Goal: Contribute content: Contribute content

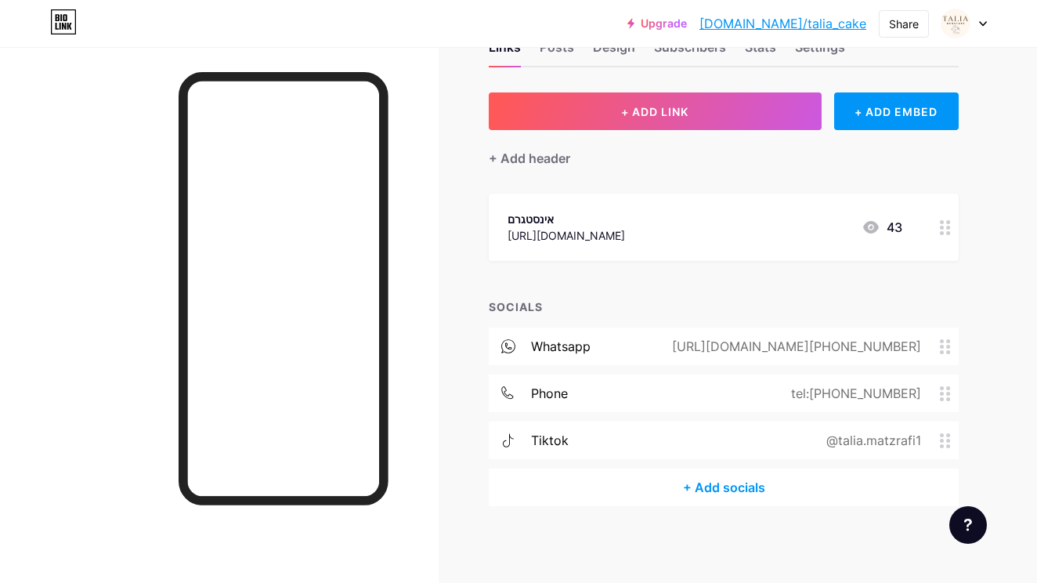
scroll to position [52, 0]
click at [689, 497] on div "+ Add socials" at bounding box center [724, 488] width 470 height 38
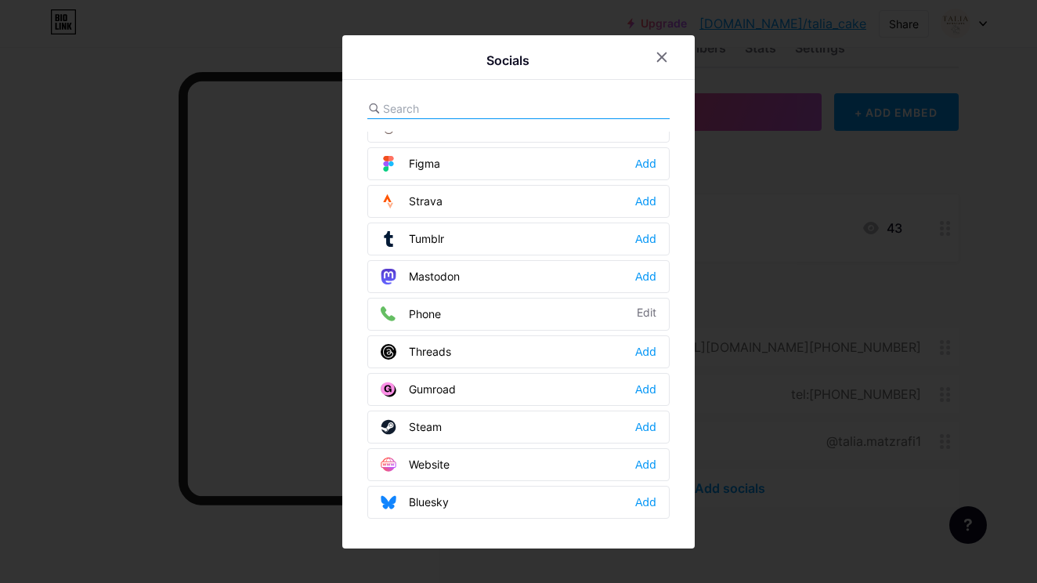
scroll to position [1413, 0]
click at [659, 56] on icon at bounding box center [662, 57] width 13 height 13
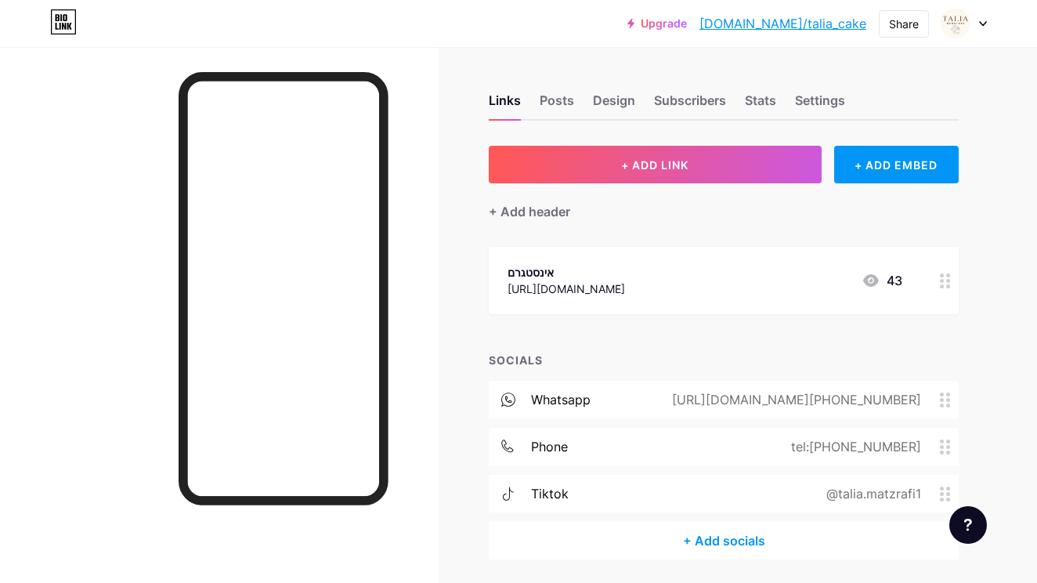
scroll to position [0, 0]
click at [810, 114] on div "Settings" at bounding box center [820, 105] width 50 height 28
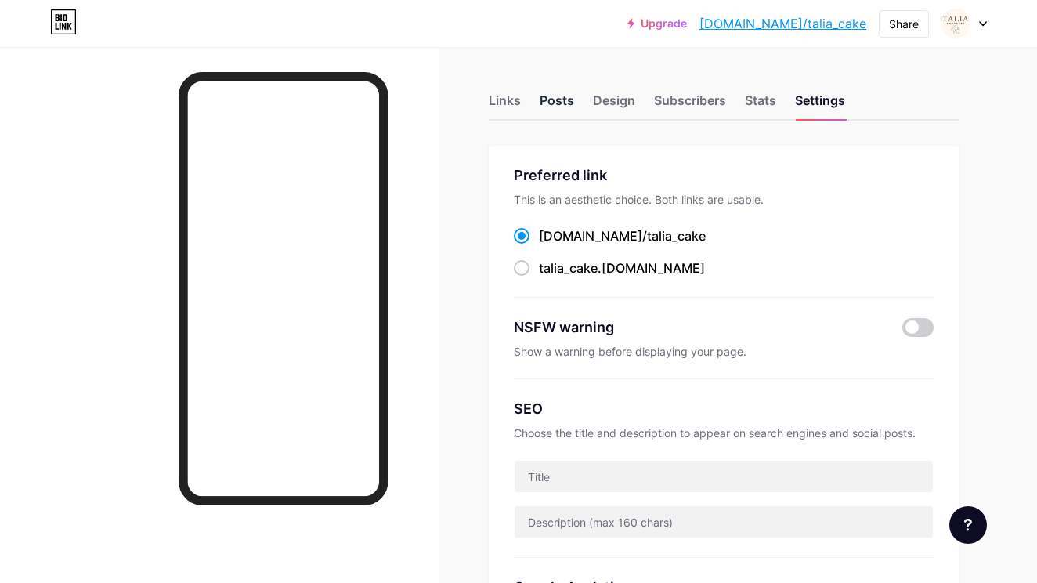
click at [565, 98] on div "Posts" at bounding box center [557, 105] width 34 height 28
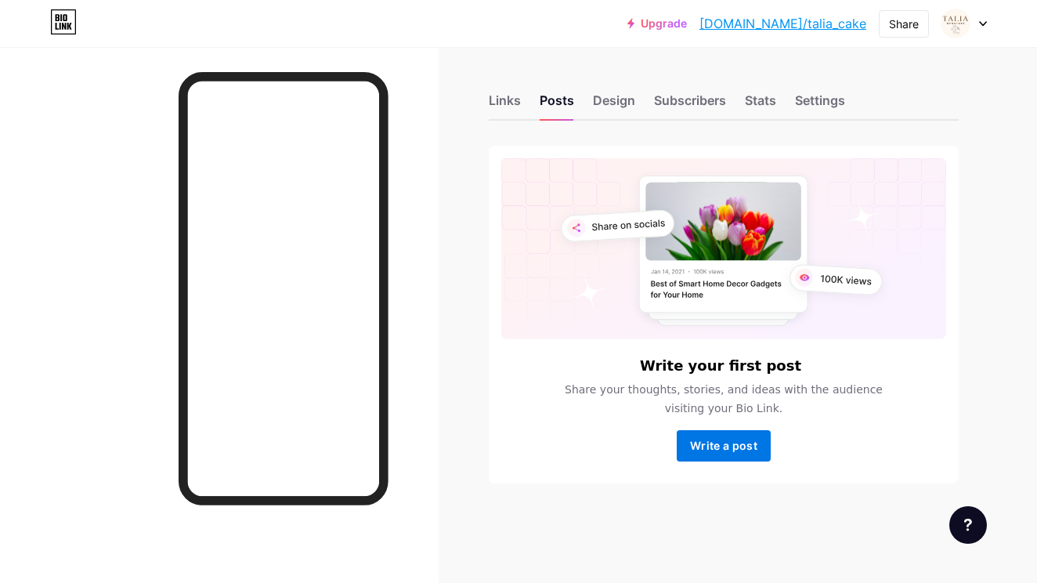
click at [721, 457] on button "Write a post" at bounding box center [724, 445] width 94 height 31
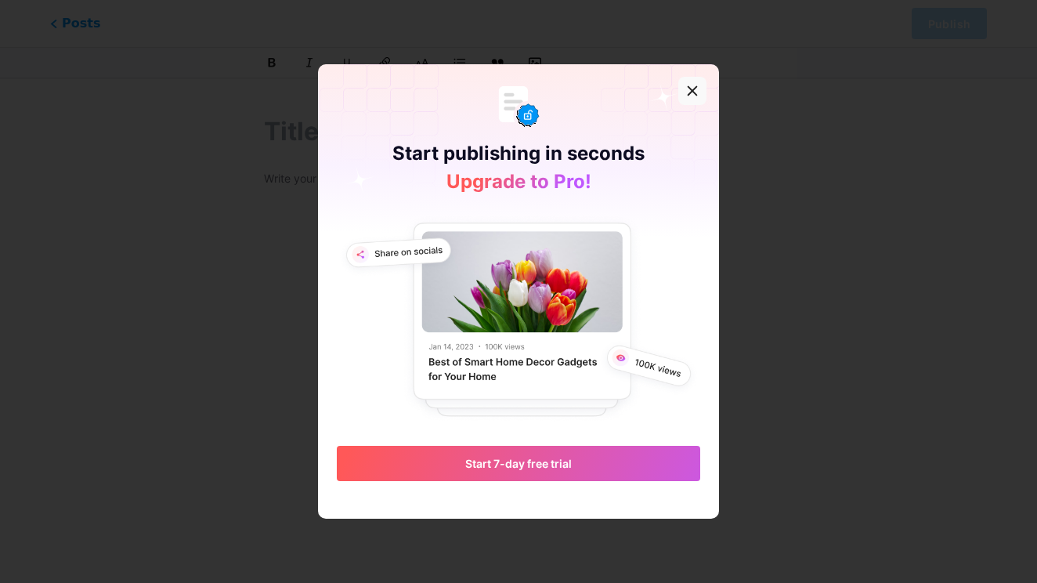
click at [700, 85] on div at bounding box center [692, 91] width 28 height 28
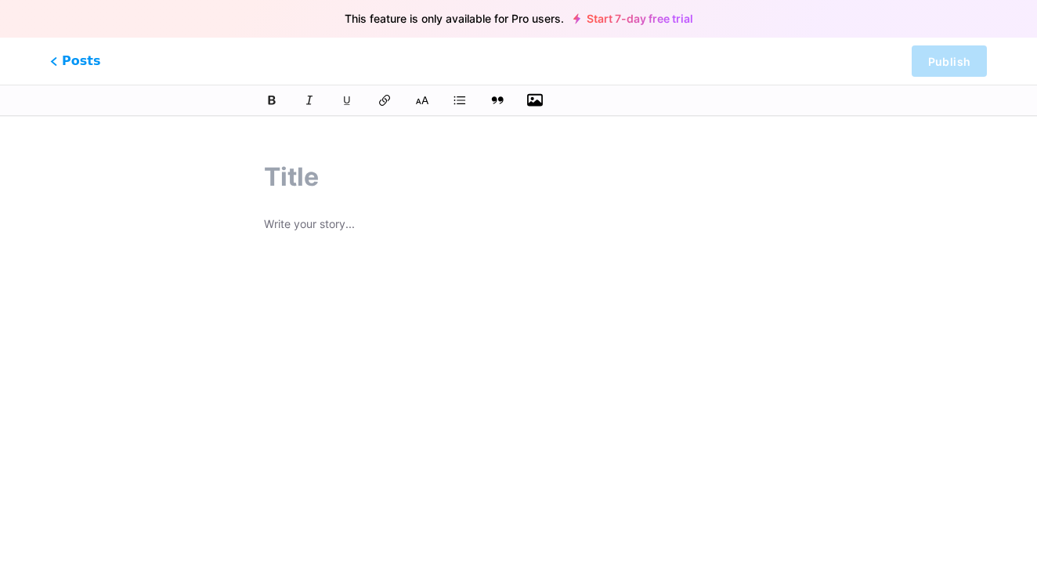
click at [531, 104] on icon "button" at bounding box center [535, 100] width 16 height 13
click at [0, 0] on input "file" at bounding box center [0, 0] width 0 height 0
click at [54, 52] on span "Posts" at bounding box center [76, 61] width 56 height 20
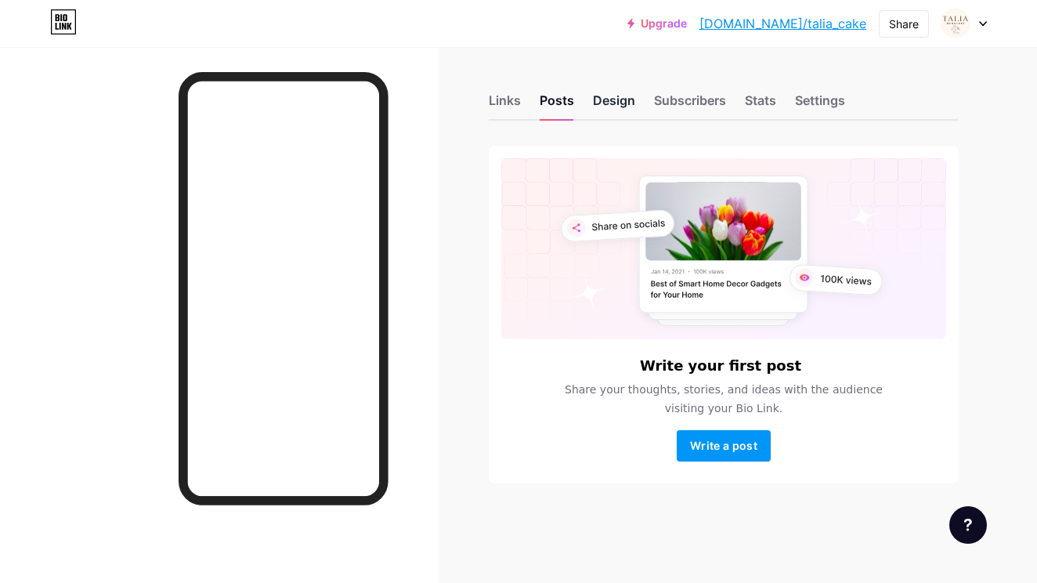
click at [593, 96] on div "Design" at bounding box center [614, 105] width 42 height 28
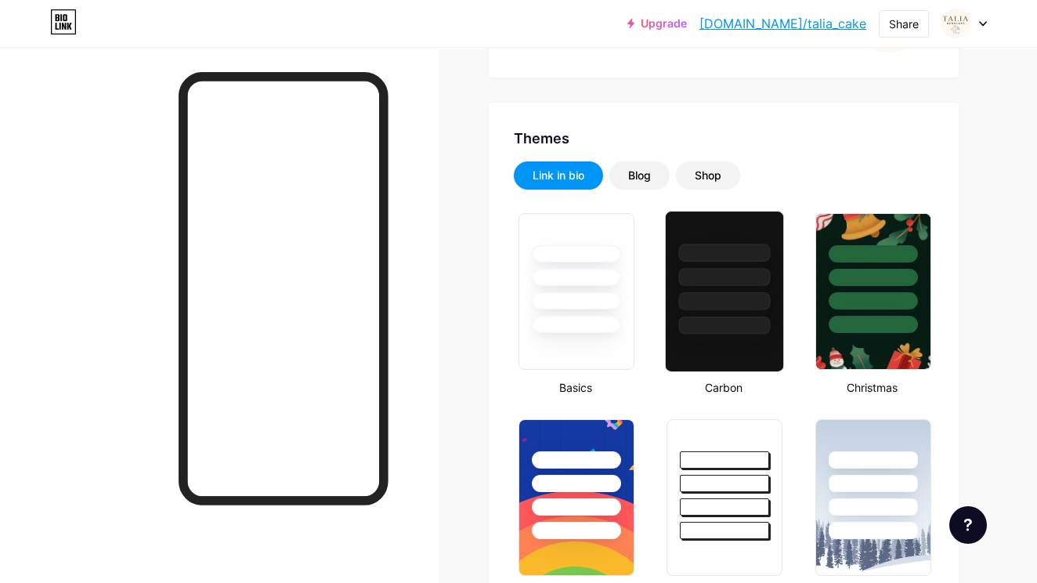
scroll to position [267, 0]
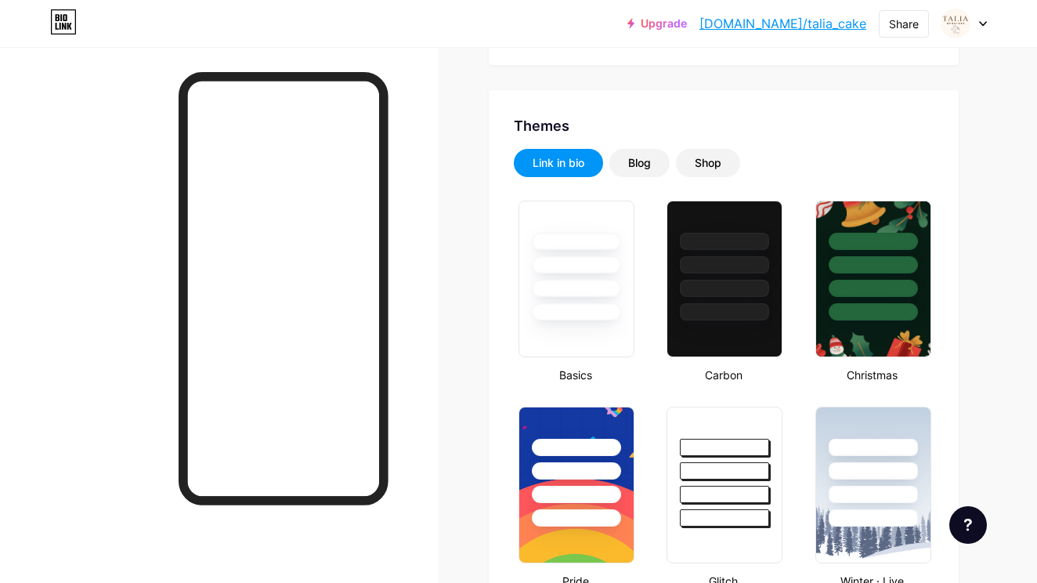
click at [703, 169] on div "Shop" at bounding box center [708, 163] width 27 height 16
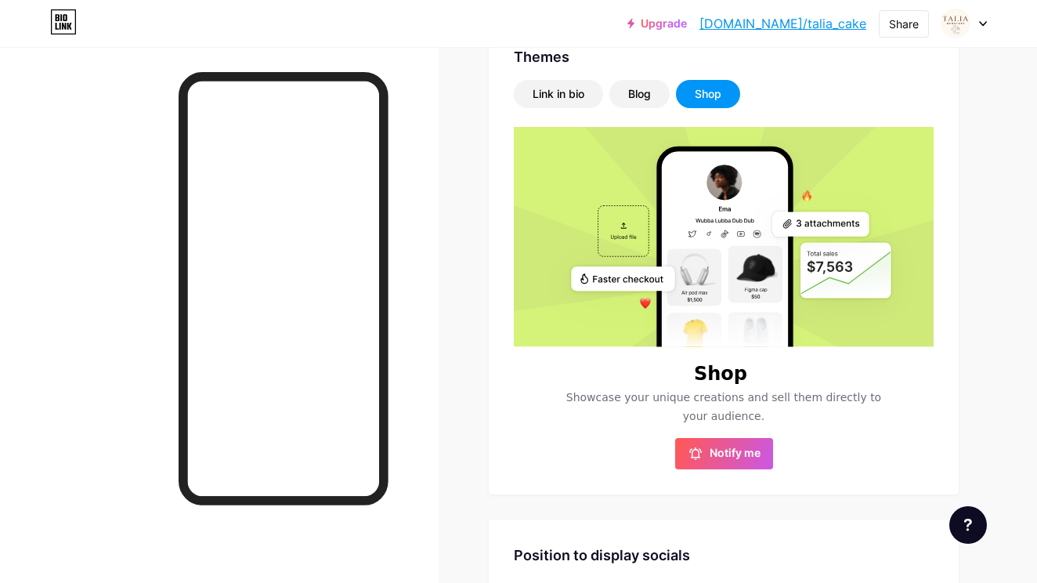
scroll to position [335, 0]
drag, startPoint x: 736, startPoint y: 468, endPoint x: 736, endPoint y: 445, distance: 22.7
click at [736, 468] on button "Notify me" at bounding box center [724, 454] width 98 height 31
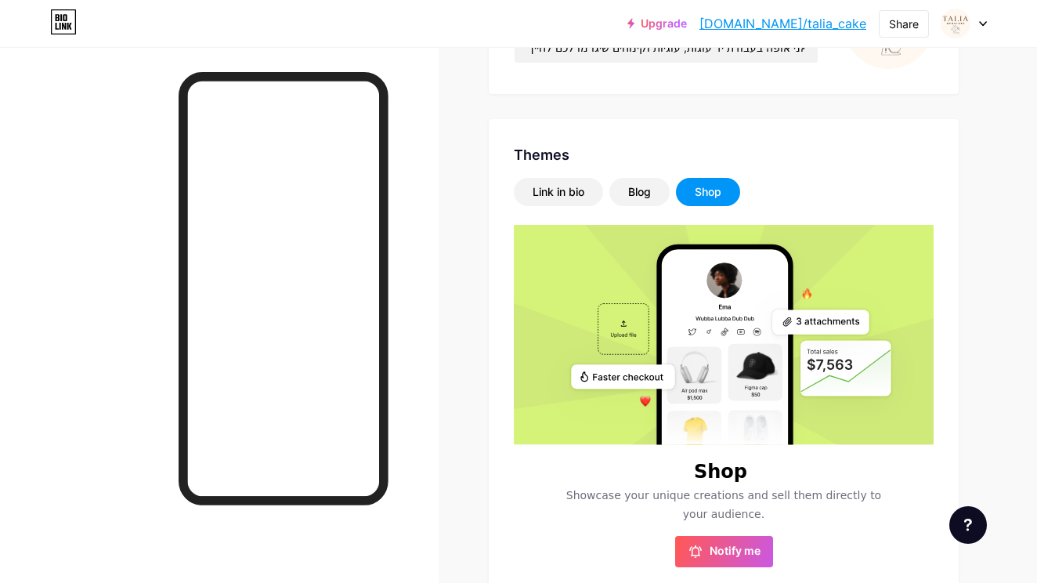
scroll to position [232, 0]
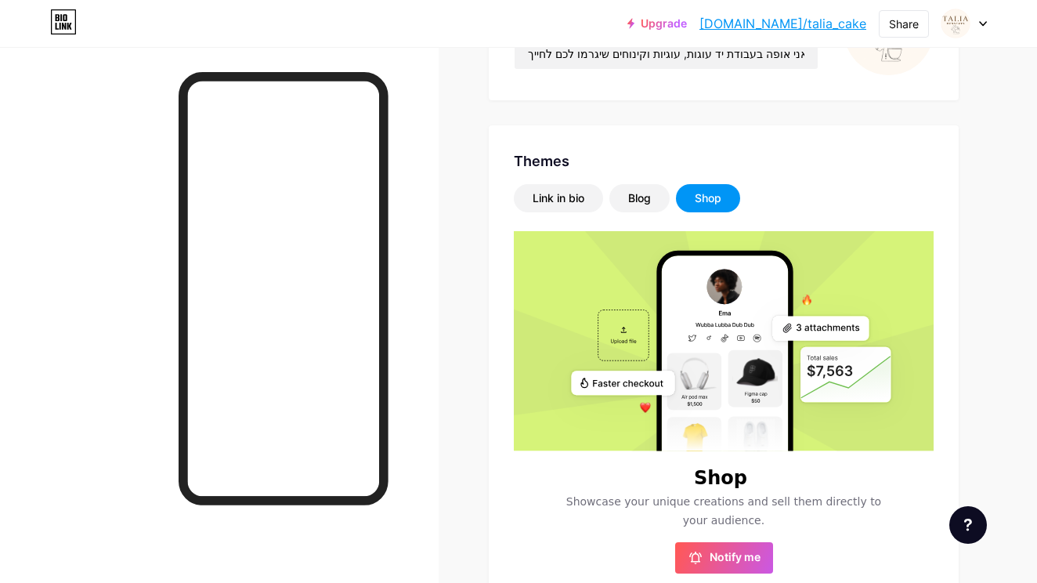
click at [656, 181] on div "Themes Link in bio Blog Shop Shop Showcase your unique creations and sell them …" at bounding box center [724, 361] width 470 height 473
click at [656, 184] on div "Blog" at bounding box center [639, 198] width 60 height 28
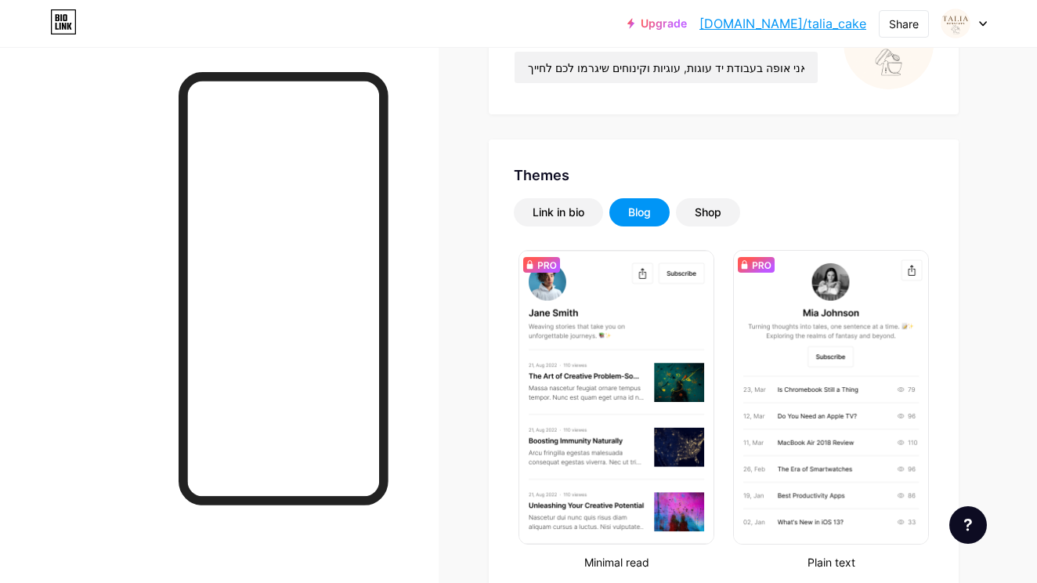
scroll to position [45, 0]
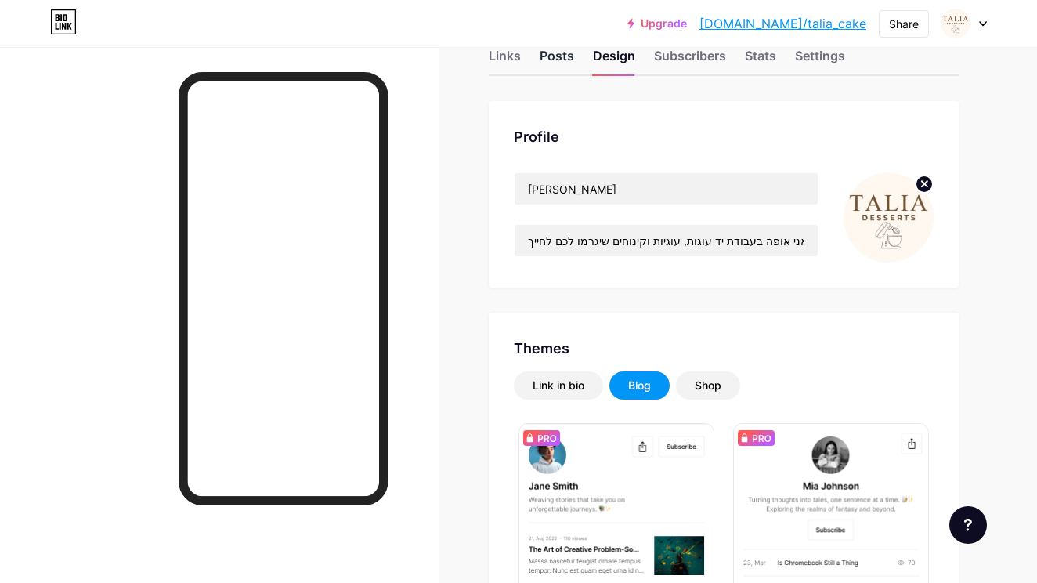
click at [564, 64] on div "Posts" at bounding box center [557, 60] width 34 height 28
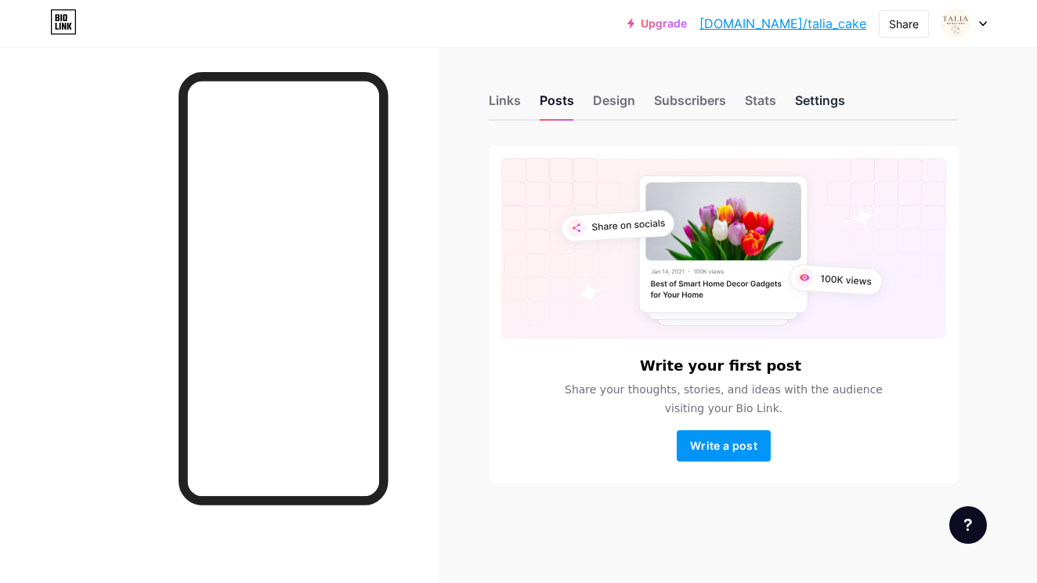
click at [796, 94] on div "Settings" at bounding box center [820, 105] width 50 height 28
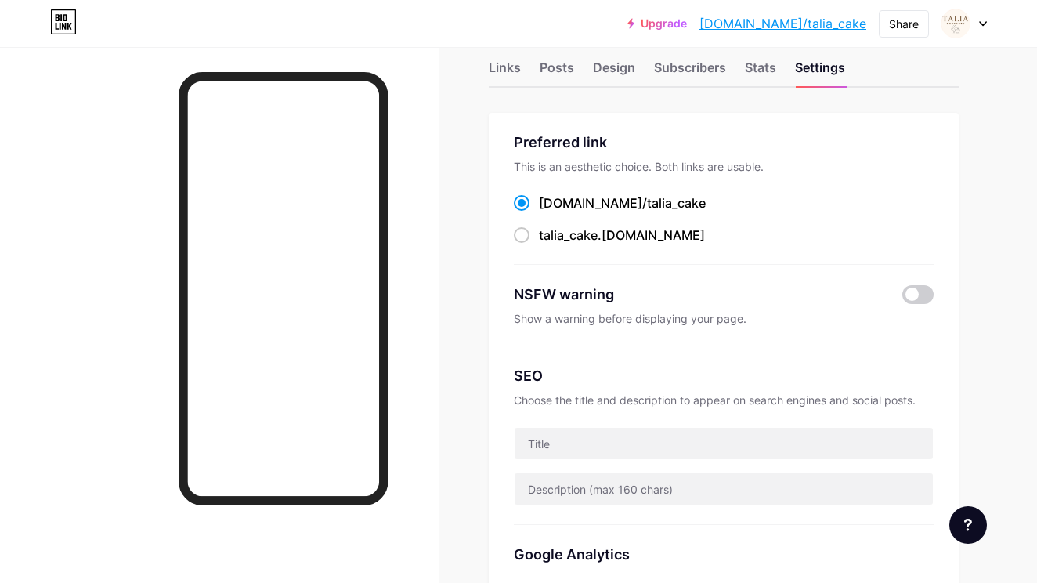
scroll to position [33, 0]
click at [522, 234] on span at bounding box center [522, 235] width 16 height 16
click at [539, 244] on input "talia_cake .[DOMAIN_NAME]" at bounding box center [544, 249] width 10 height 10
radio input "true"
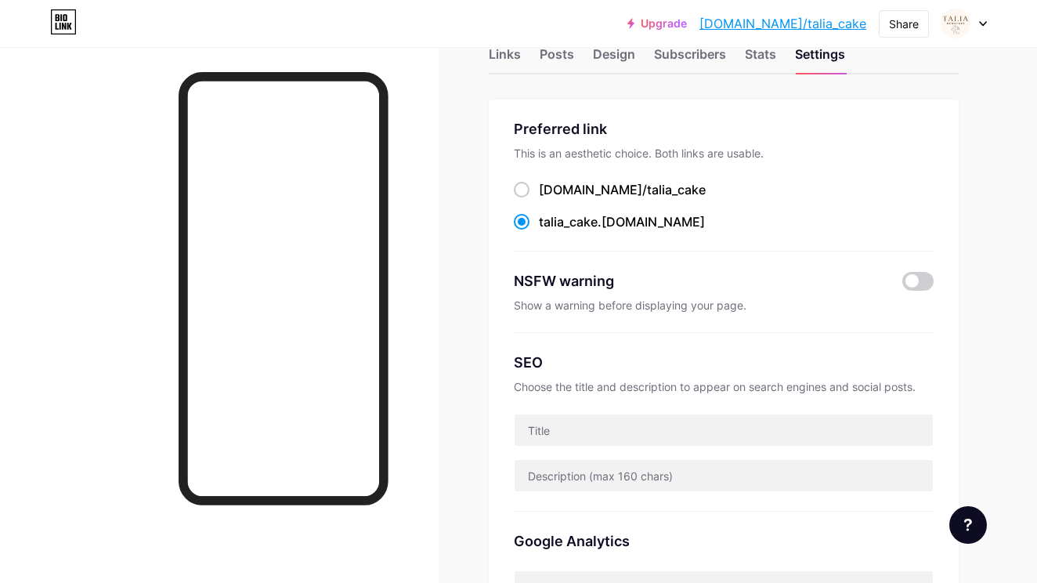
scroll to position [48, 0]
click at [529, 189] on label "[DOMAIN_NAME]/ talia_cake" at bounding box center [610, 188] width 192 height 19
click at [539, 197] on input "[DOMAIN_NAME]/ talia_cake" at bounding box center [544, 202] width 10 height 10
radio input "true"
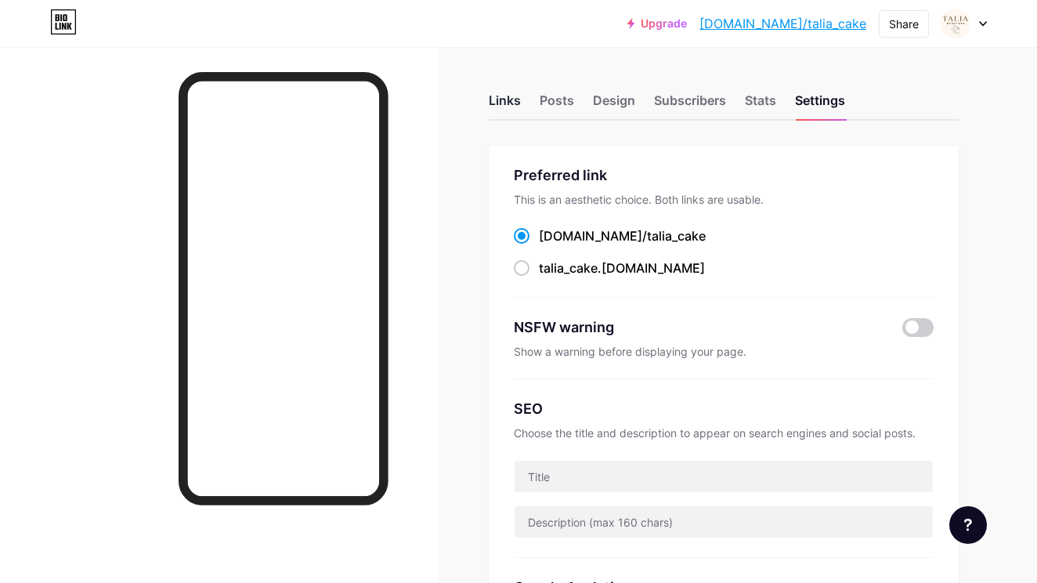
scroll to position [0, 0]
click at [509, 96] on div "Links" at bounding box center [505, 105] width 32 height 28
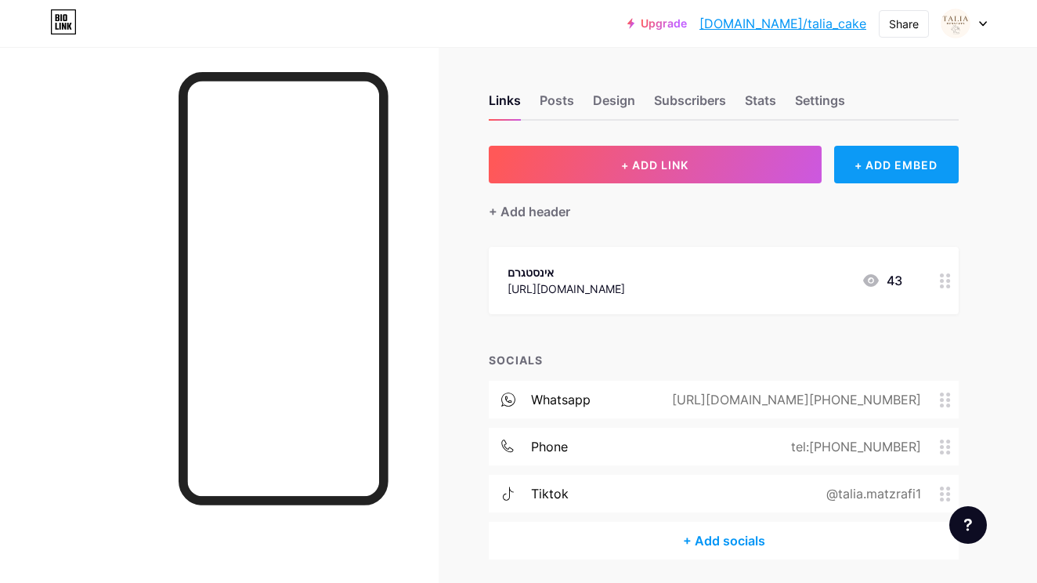
click at [873, 179] on div "+ ADD EMBED" at bounding box center [896, 165] width 125 height 38
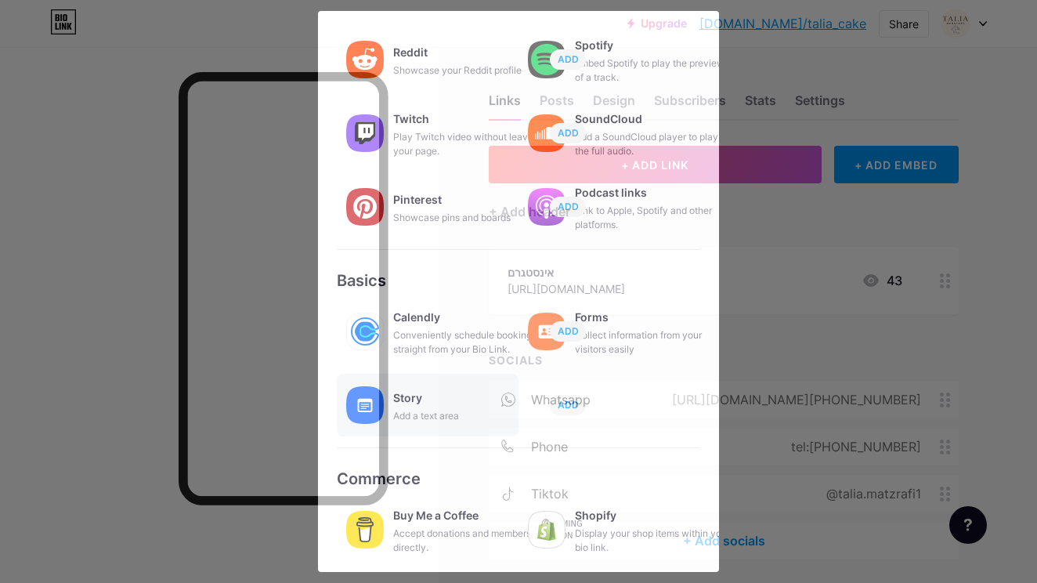
scroll to position [237, 0]
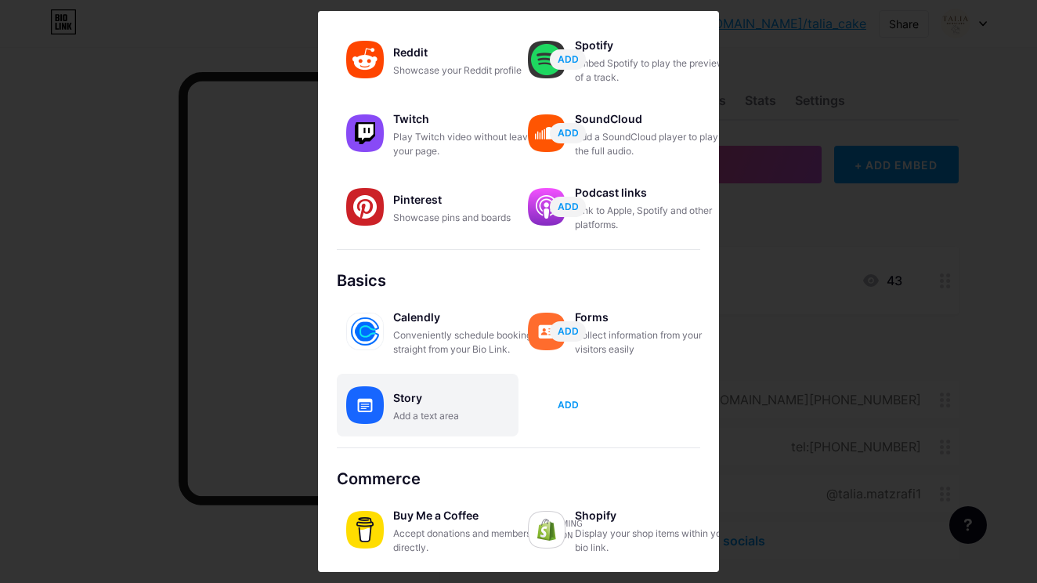
click at [569, 406] on span "ADD" at bounding box center [568, 404] width 21 height 13
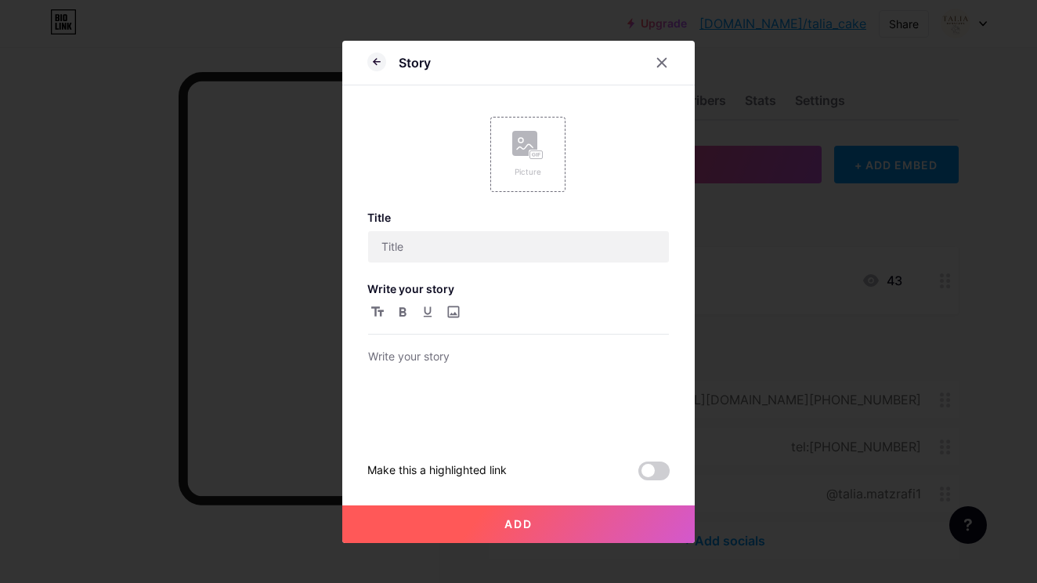
scroll to position [0, 0]
click at [526, 155] on rect at bounding box center [524, 143] width 25 height 25
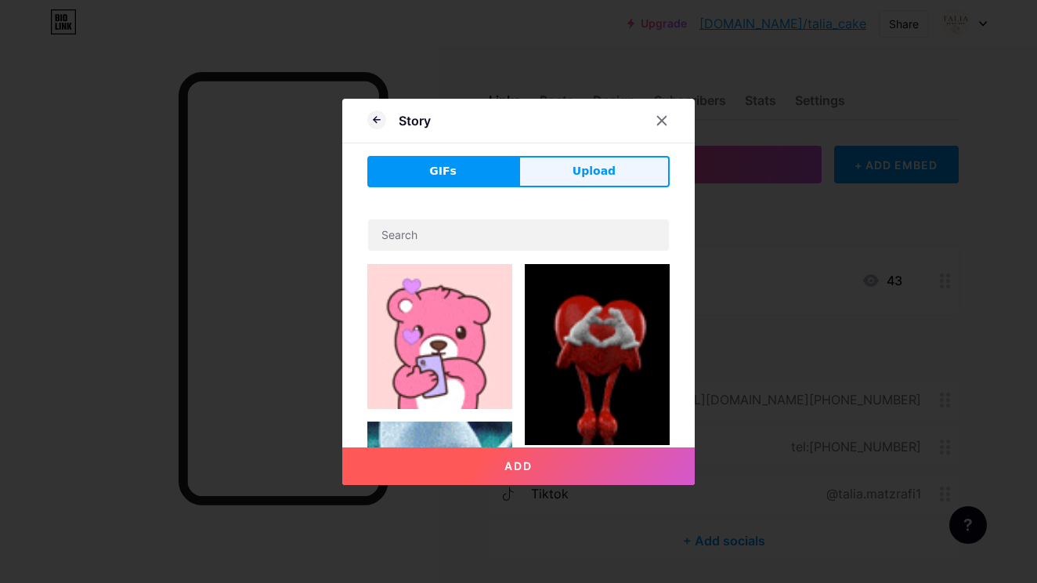
click at [566, 169] on button "Upload" at bounding box center [593, 171] width 151 height 31
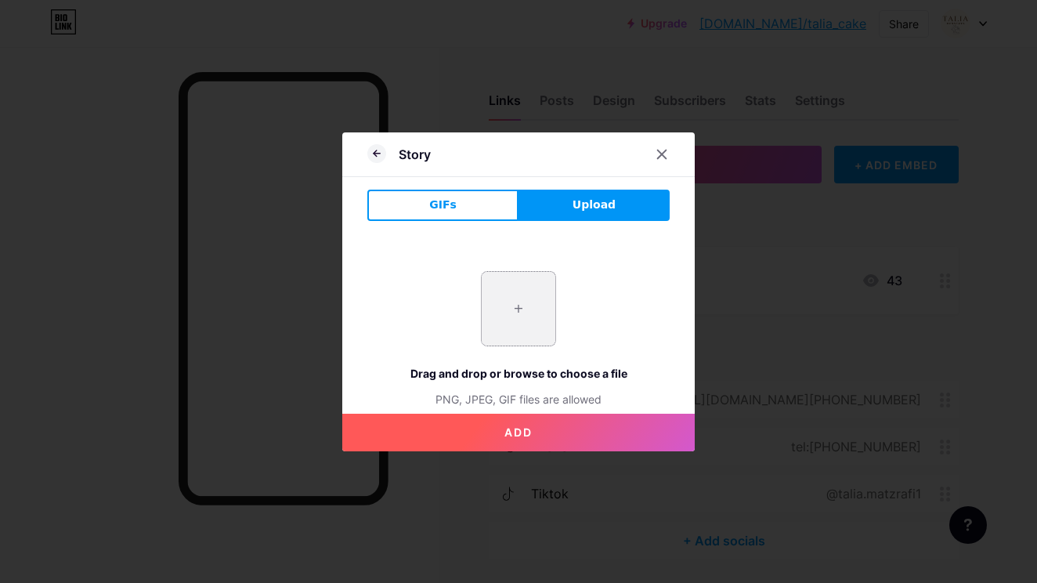
click at [547, 304] on input "file" at bounding box center [519, 309] width 74 height 74
type input "C:\fakepath\IMG_1197.heic"
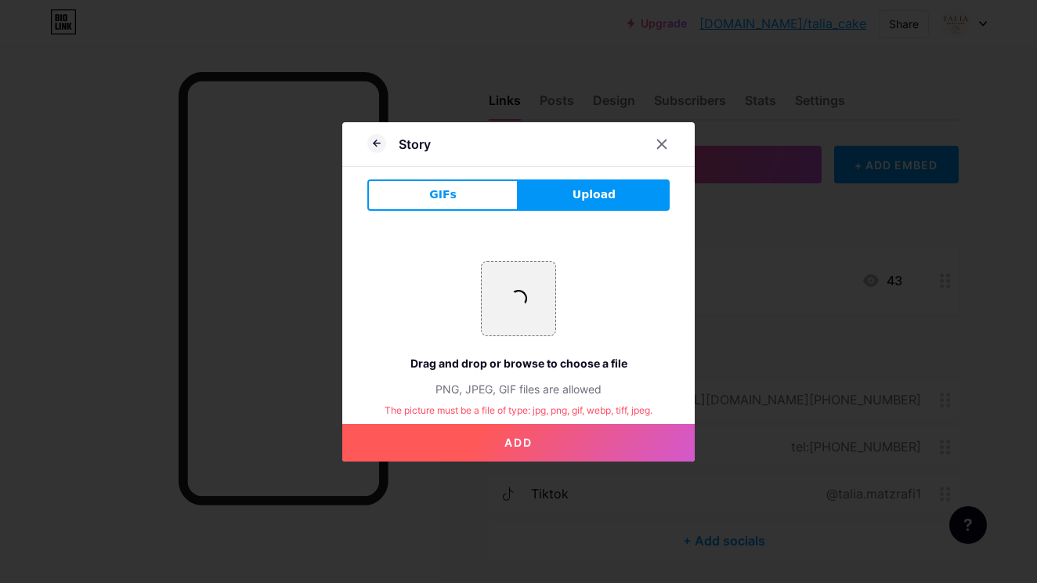
click at [526, 433] on button "Add" at bounding box center [518, 443] width 352 height 38
click at [515, 282] on input "file" at bounding box center [519, 299] width 74 height 74
click at [508, 363] on div "Drag and drop or browse to choose a file" at bounding box center [518, 363] width 302 height 16
click at [511, 432] on button "Add" at bounding box center [518, 443] width 352 height 38
click at [466, 186] on button "GIFs" at bounding box center [442, 194] width 151 height 31
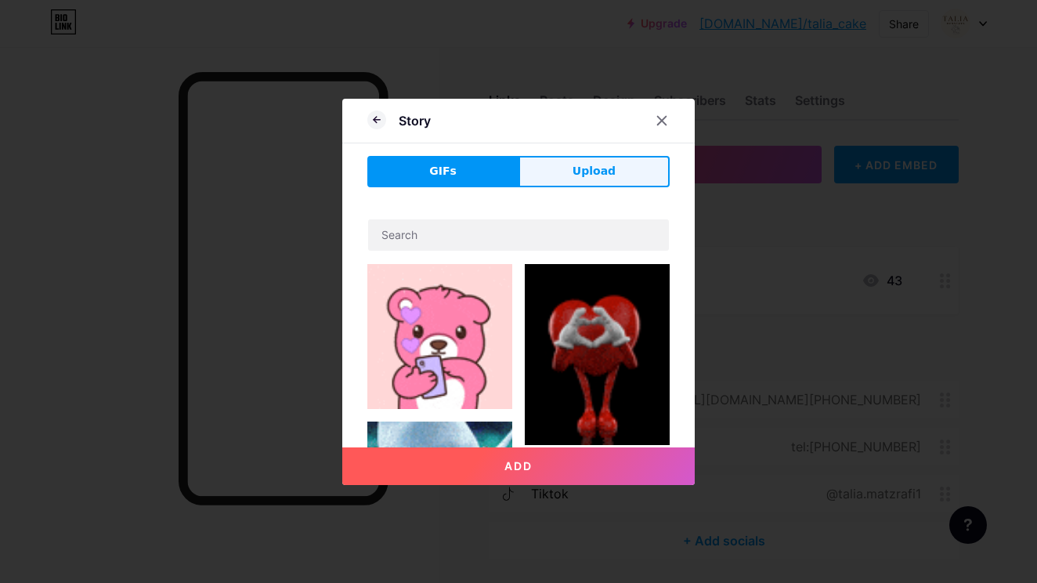
click at [562, 161] on button "Upload" at bounding box center [593, 171] width 151 height 31
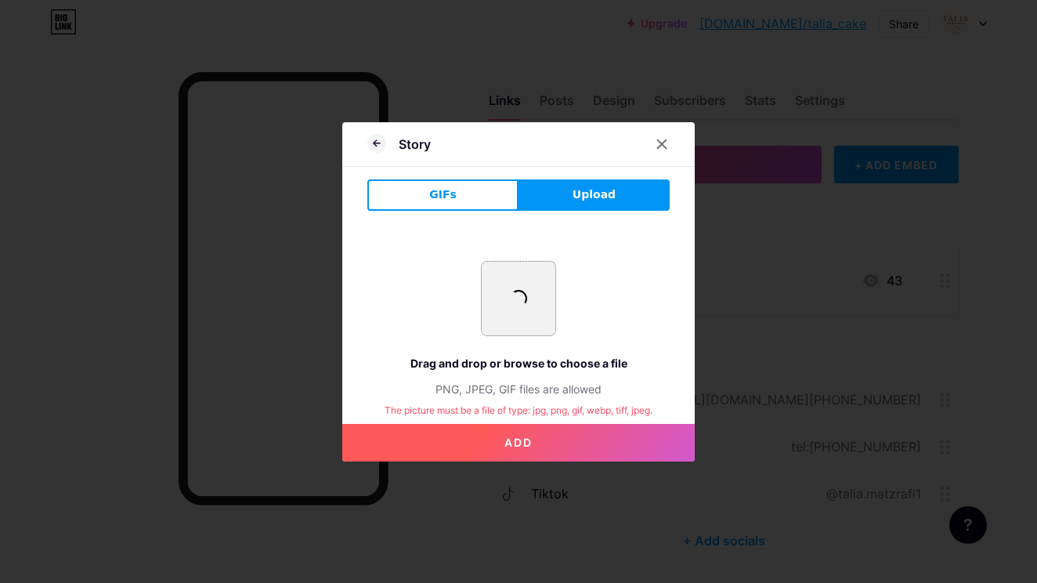
click at [521, 288] on input "file" at bounding box center [519, 299] width 74 height 74
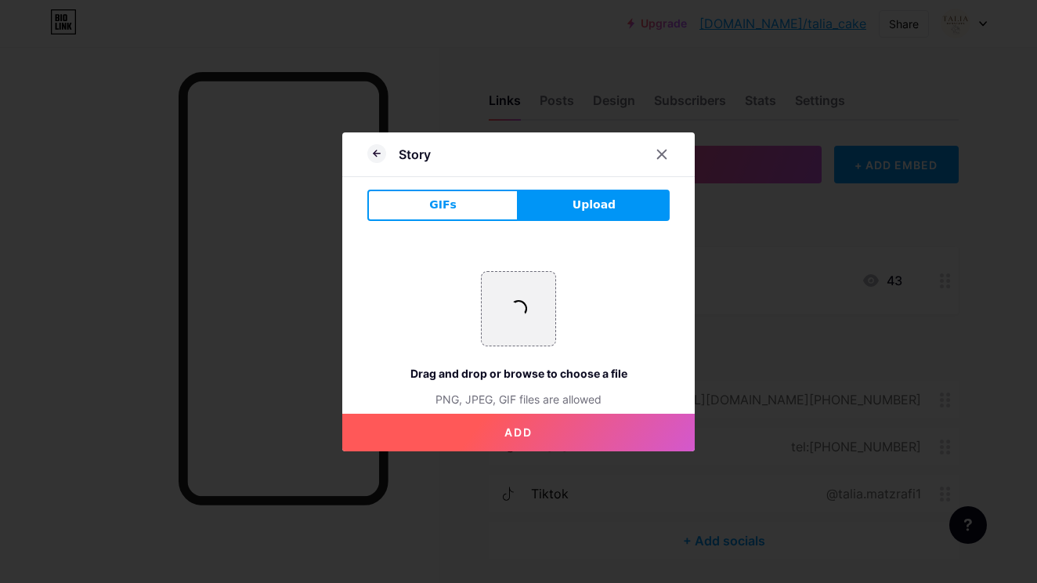
click at [520, 432] on span "Add" at bounding box center [518, 431] width 28 height 13
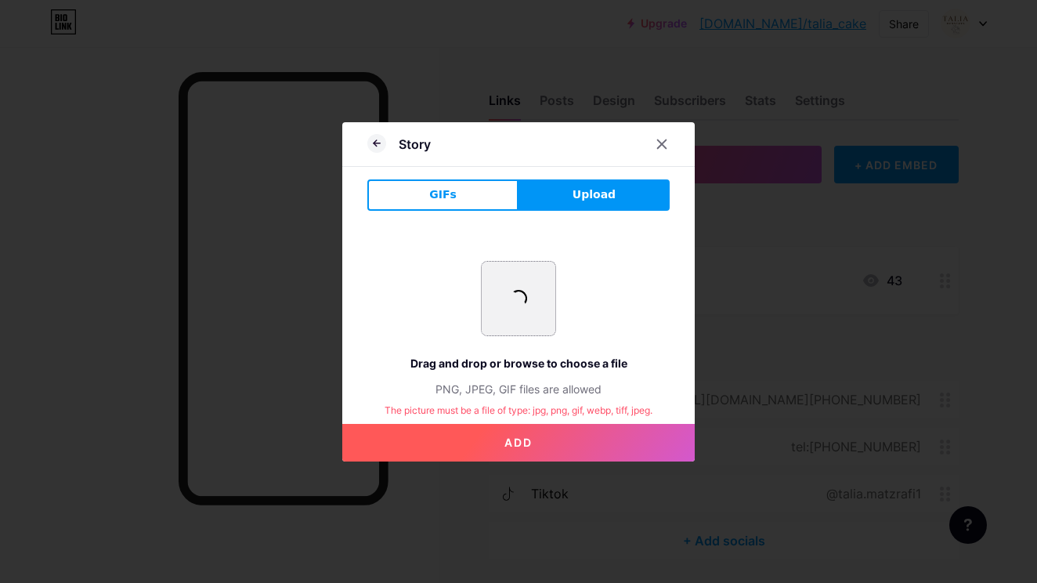
click at [502, 302] on input "file" at bounding box center [519, 299] width 74 height 74
type input "C:\fakepath\IMG_1800.heic"
click at [514, 441] on span "Add" at bounding box center [518, 441] width 28 height 13
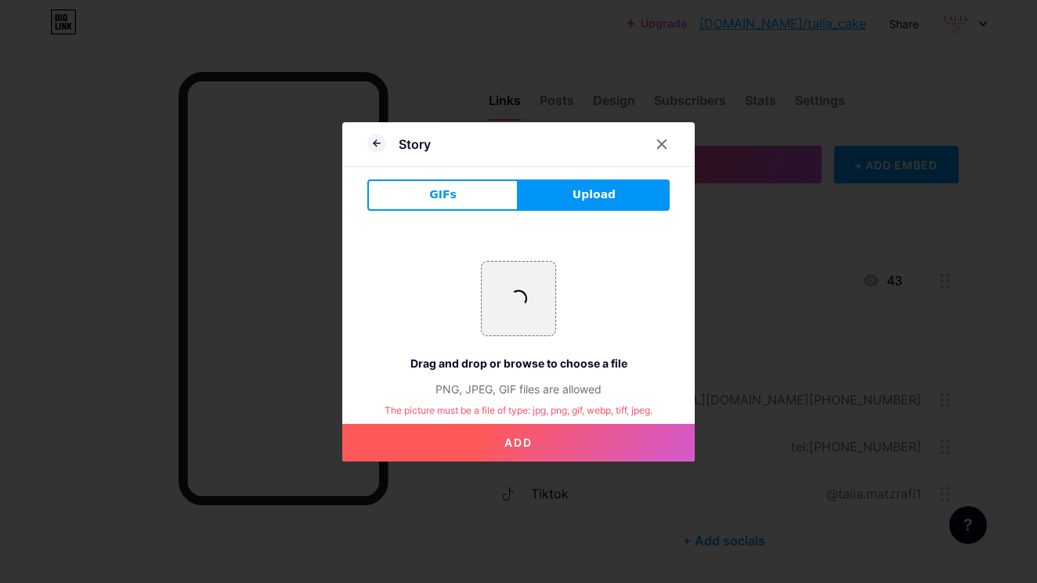
click at [514, 441] on span "Add" at bounding box center [518, 441] width 28 height 13
click at [376, 143] on icon at bounding box center [376, 143] width 19 height 19
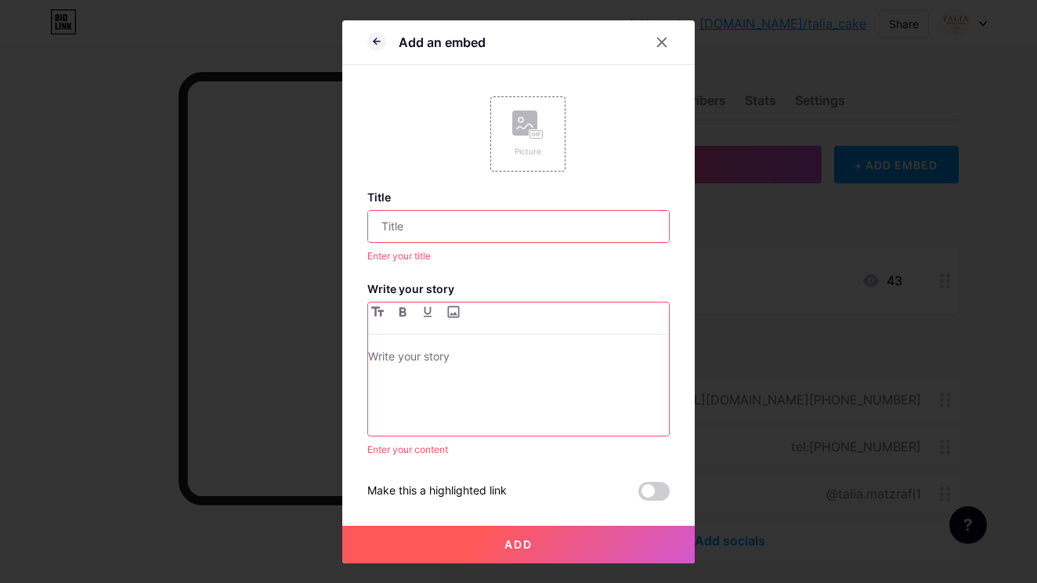
click at [425, 237] on input "text" at bounding box center [518, 226] width 301 height 31
click at [513, 121] on rect at bounding box center [524, 122] width 25 height 25
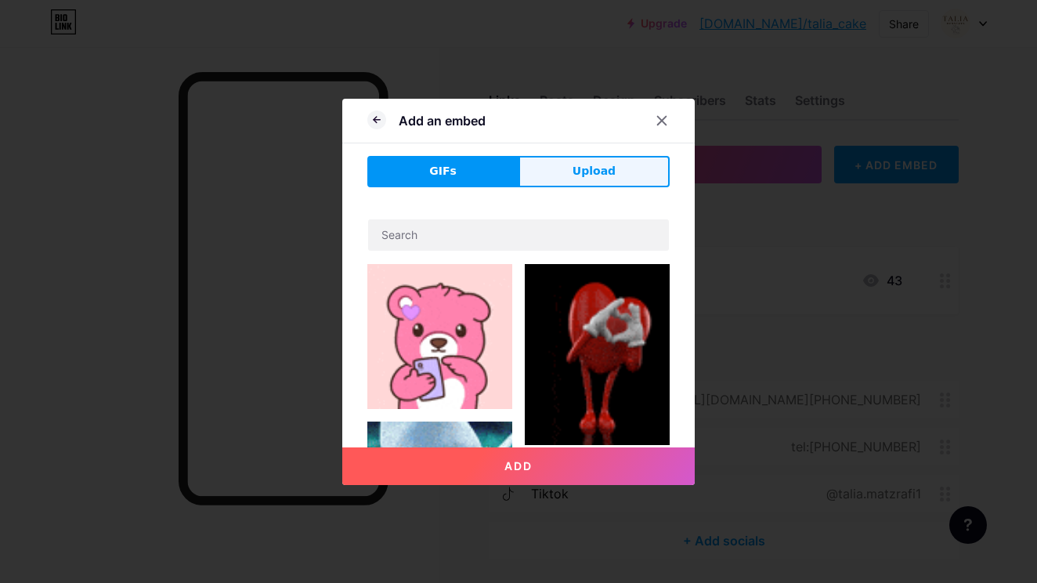
click at [573, 169] on button "Upload" at bounding box center [593, 171] width 151 height 31
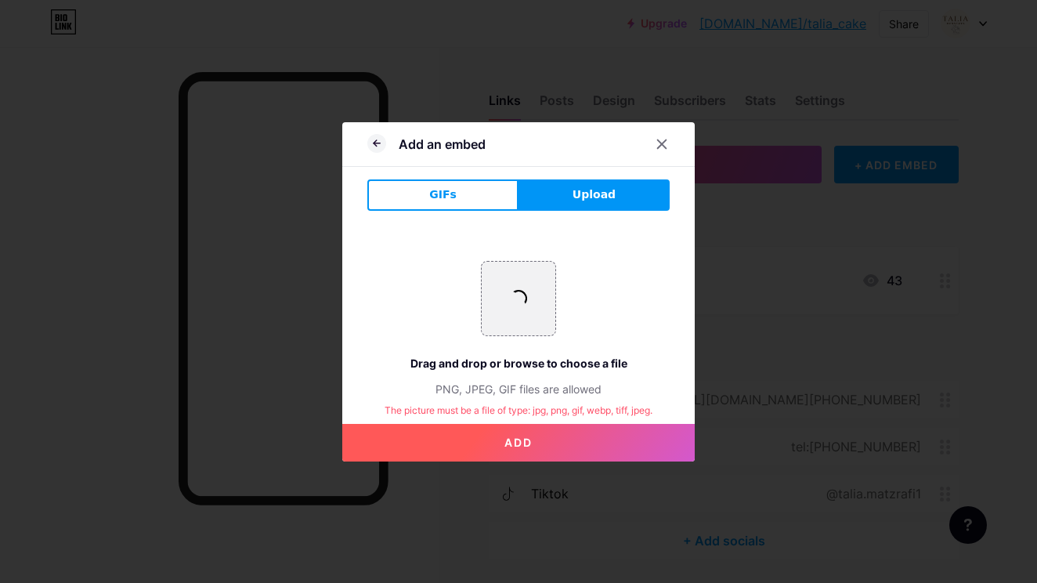
click at [446, 442] on button "Add" at bounding box center [518, 443] width 352 height 38
click at [373, 139] on icon at bounding box center [376, 143] width 19 height 19
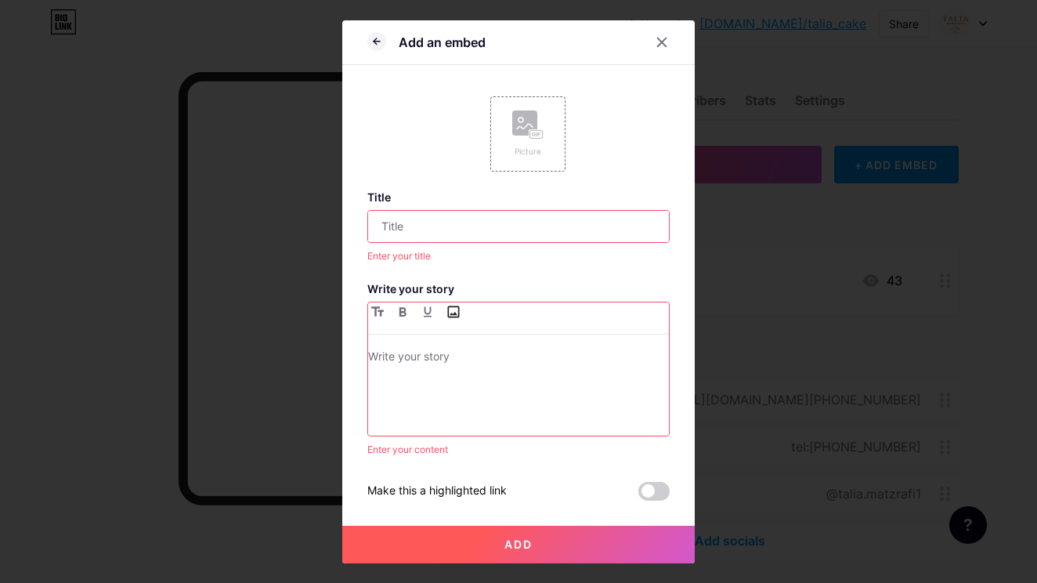
click at [461, 316] on input "file" at bounding box center [452, 311] width 19 height 19
type input "C:\fakepath\IMG_3178.heic"
click at [504, 375] on div at bounding box center [518, 391] width 301 height 88
click at [450, 350] on p at bounding box center [518, 358] width 301 height 22
click at [609, 232] on input "text" at bounding box center [518, 226] width 301 height 31
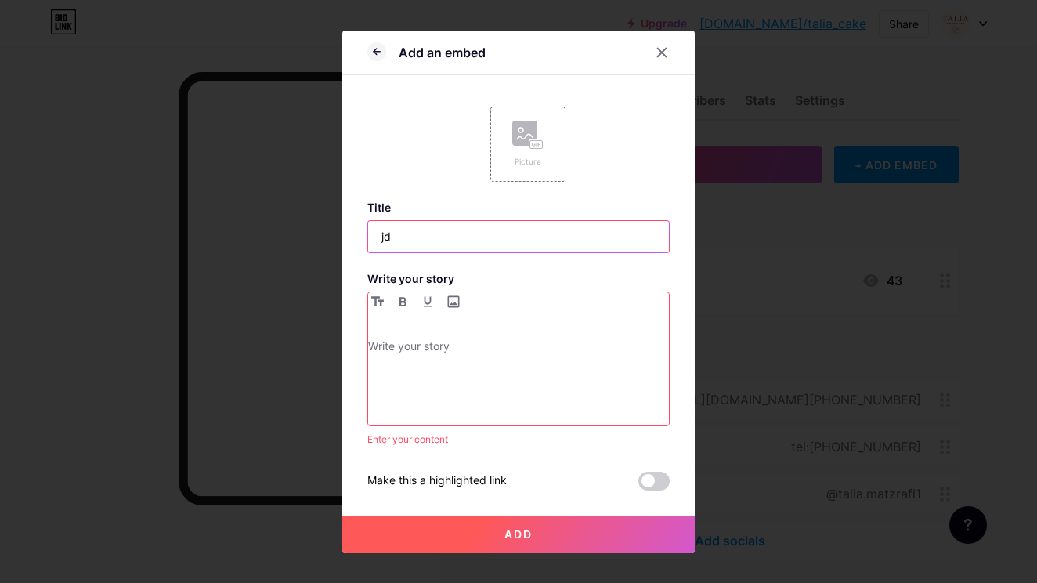
type input "jd"
click at [574, 333] on div at bounding box center [518, 358] width 301 height 133
click at [522, 428] on div "Title jd Write your story Enter your content Make this a highlighted link" at bounding box center [518, 345] width 302 height 290
click at [520, 410] on div at bounding box center [518, 381] width 301 height 88
click at [574, 522] on button "Add" at bounding box center [518, 534] width 352 height 38
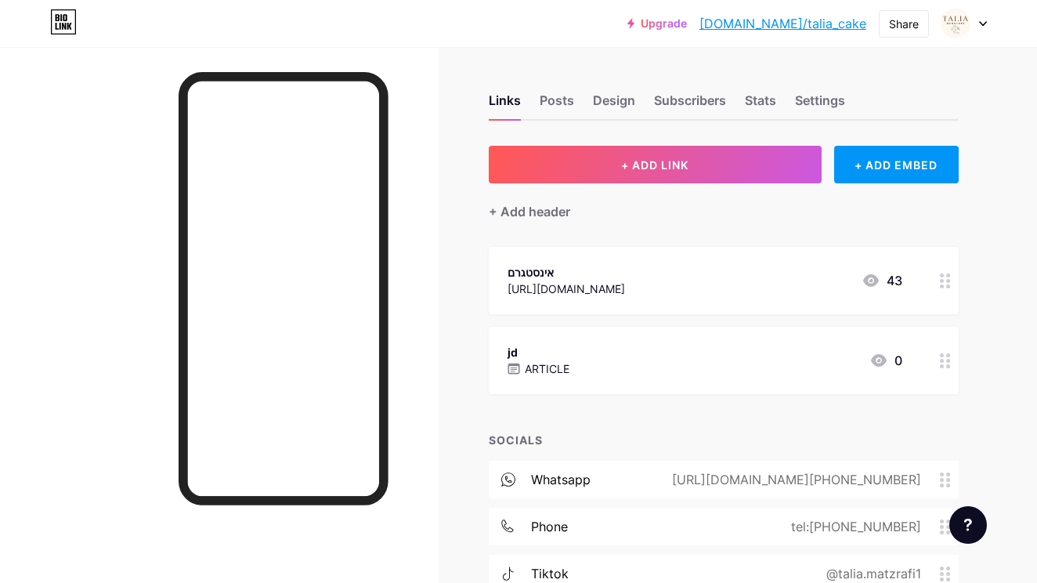
click at [667, 364] on div "jd ARTICLE 0" at bounding box center [705, 360] width 395 height 36
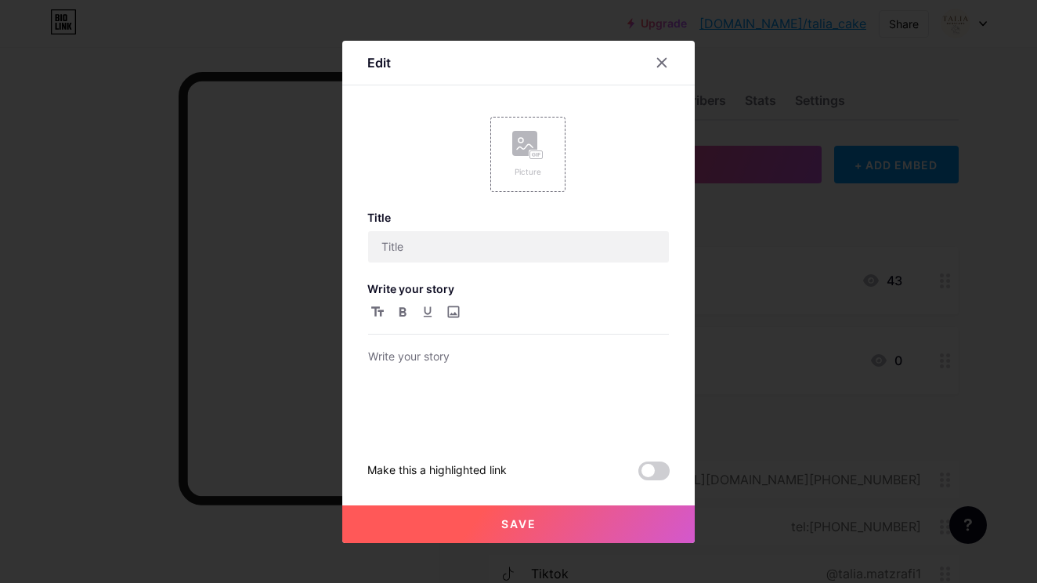
type input "jd"
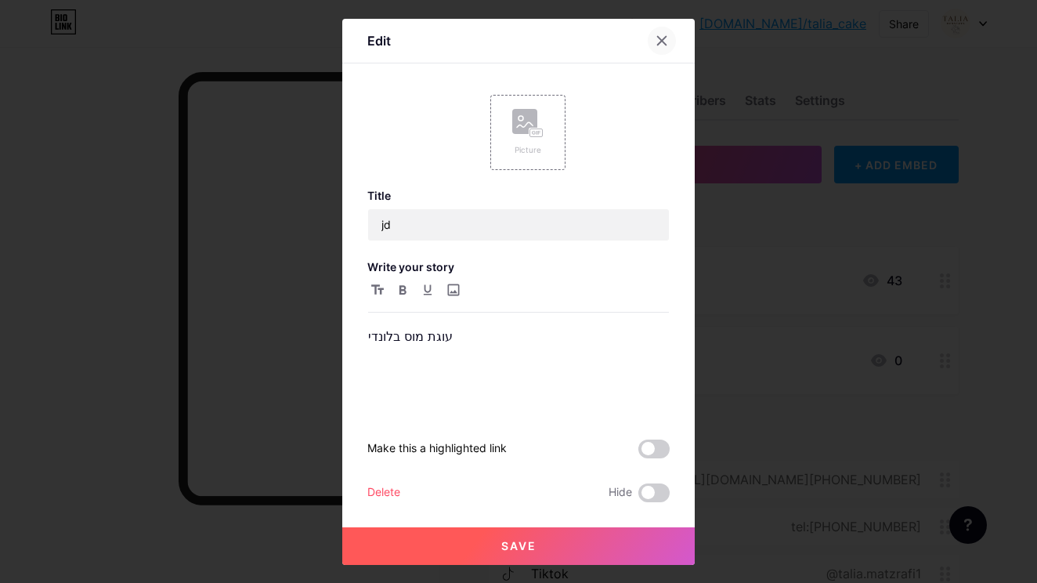
click at [661, 36] on icon at bounding box center [662, 40] width 13 height 13
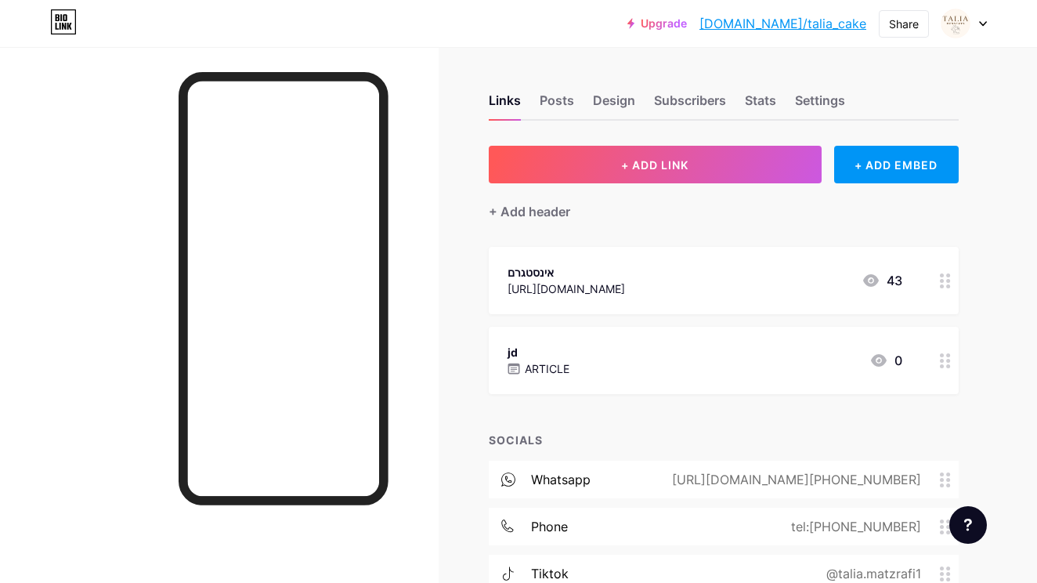
click at [518, 360] on div "ARTICLE" at bounding box center [539, 368] width 62 height 16
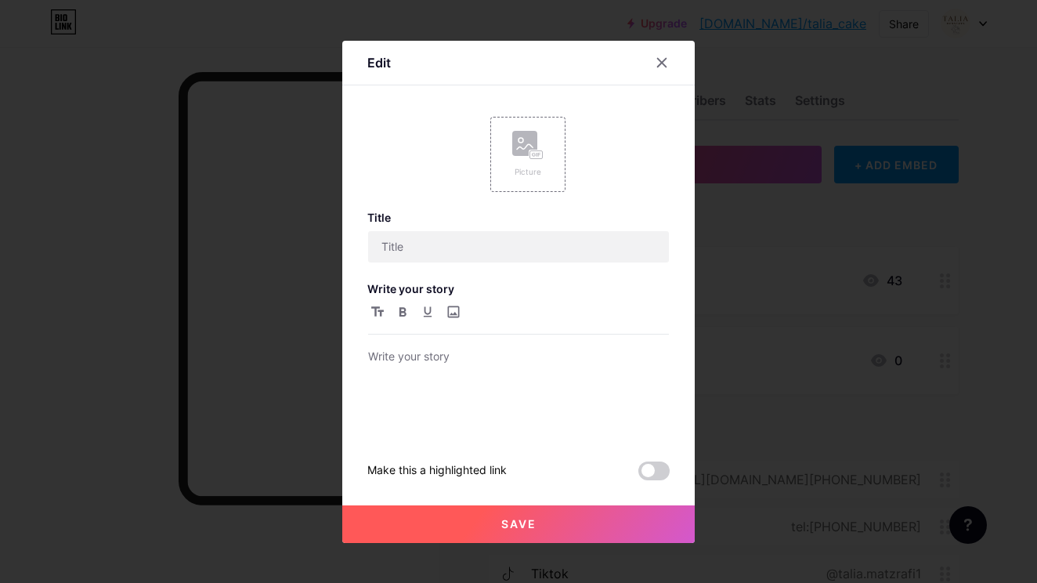
type input "jd"
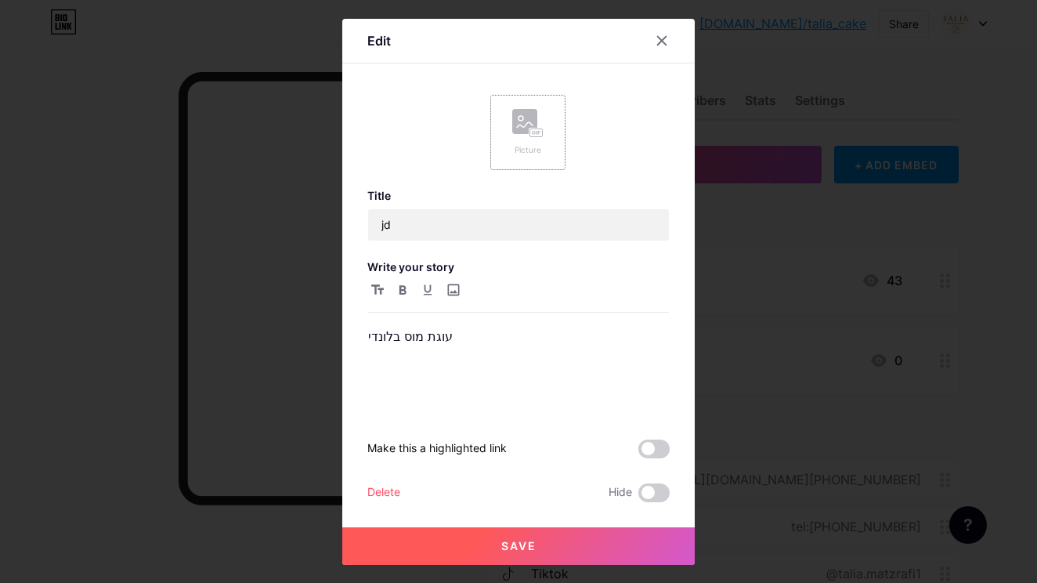
click at [517, 164] on div "Picture" at bounding box center [527, 132] width 75 height 75
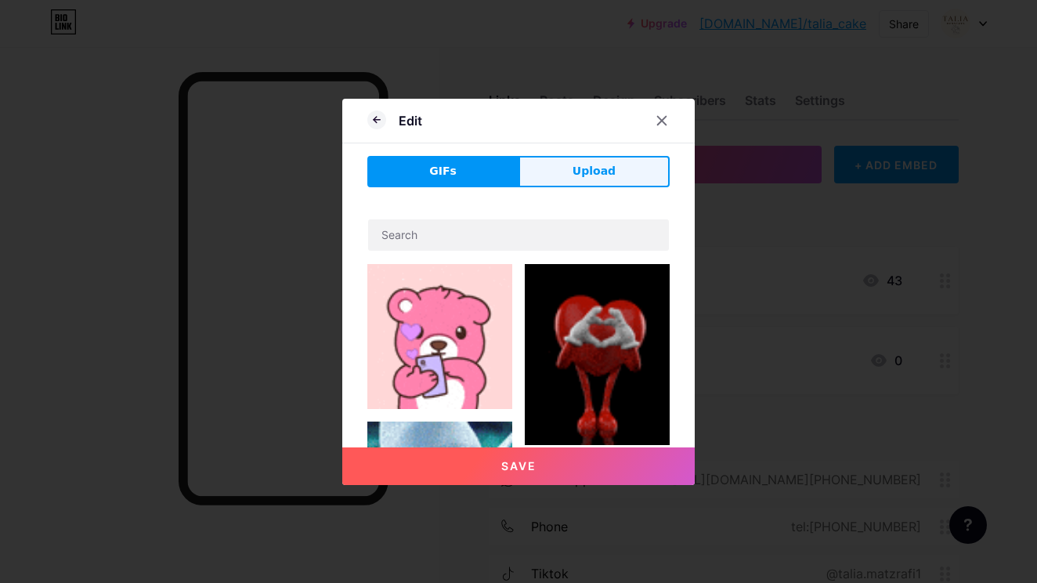
click at [554, 175] on button "Upload" at bounding box center [593, 171] width 151 height 31
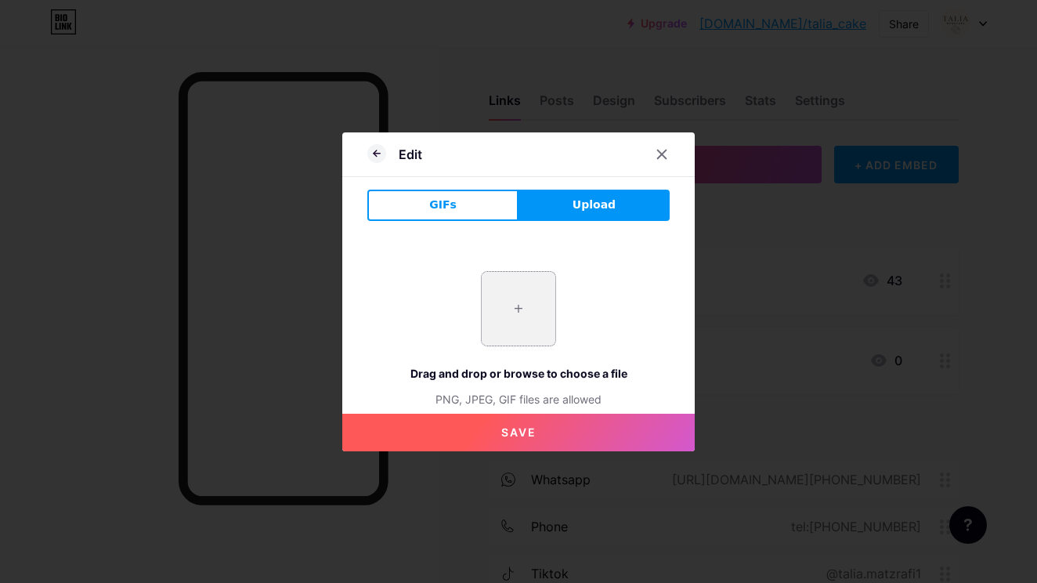
click at [547, 291] on input "file" at bounding box center [519, 309] width 74 height 74
type input "C:\fakepath\IMG_3178.heic"
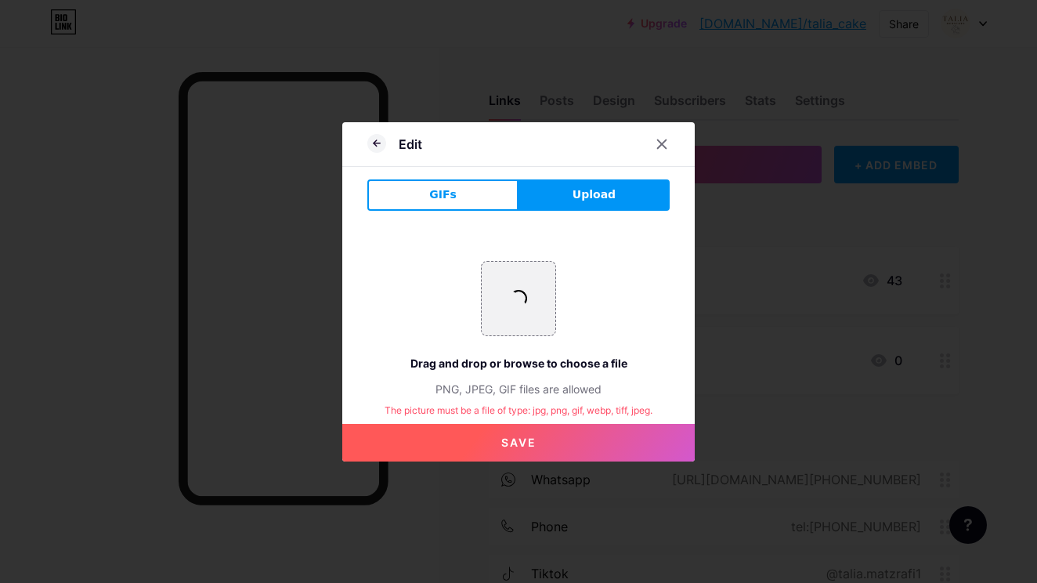
click at [538, 445] on button "Save" at bounding box center [518, 443] width 352 height 38
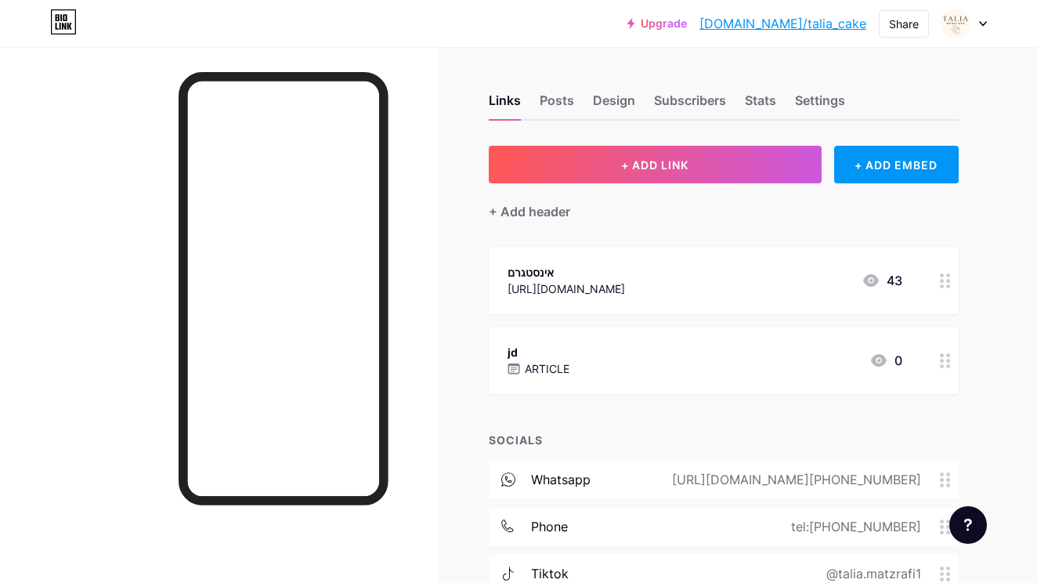
click at [550, 342] on div "jd ARTICLE" at bounding box center [539, 360] width 62 height 36
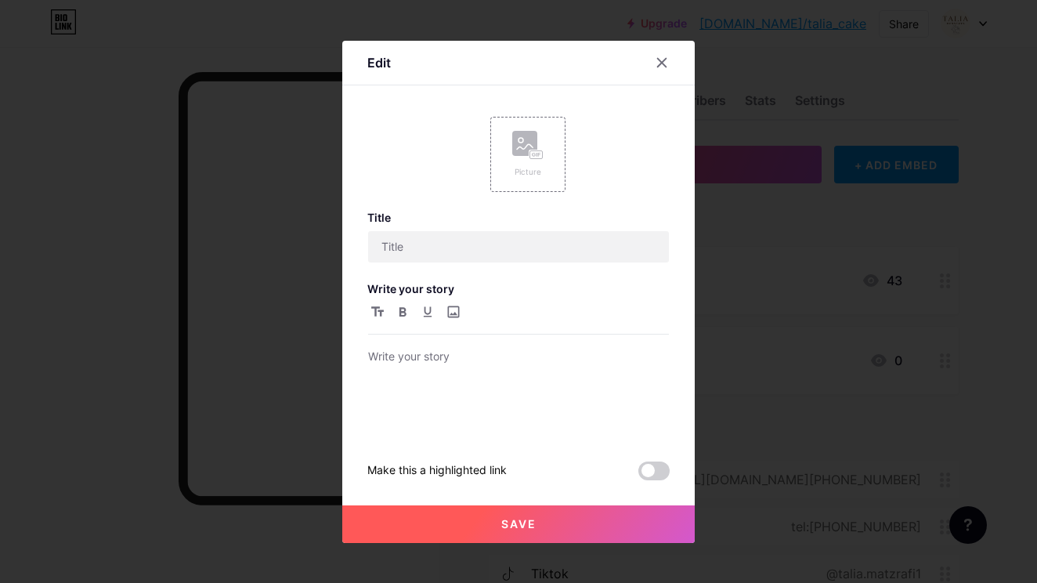
type input "jd"
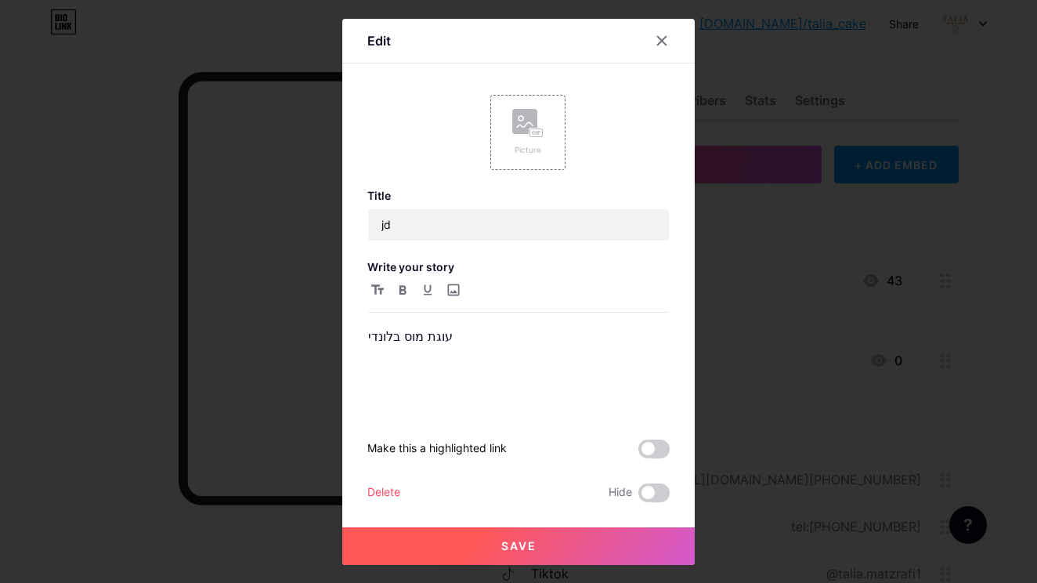
click at [508, 171] on div "Picture Title jd Write your story עוגת מוס בלונדי Make this a highlighted link …" at bounding box center [518, 292] width 302 height 420
click at [511, 140] on div "Picture" at bounding box center [527, 132] width 75 height 75
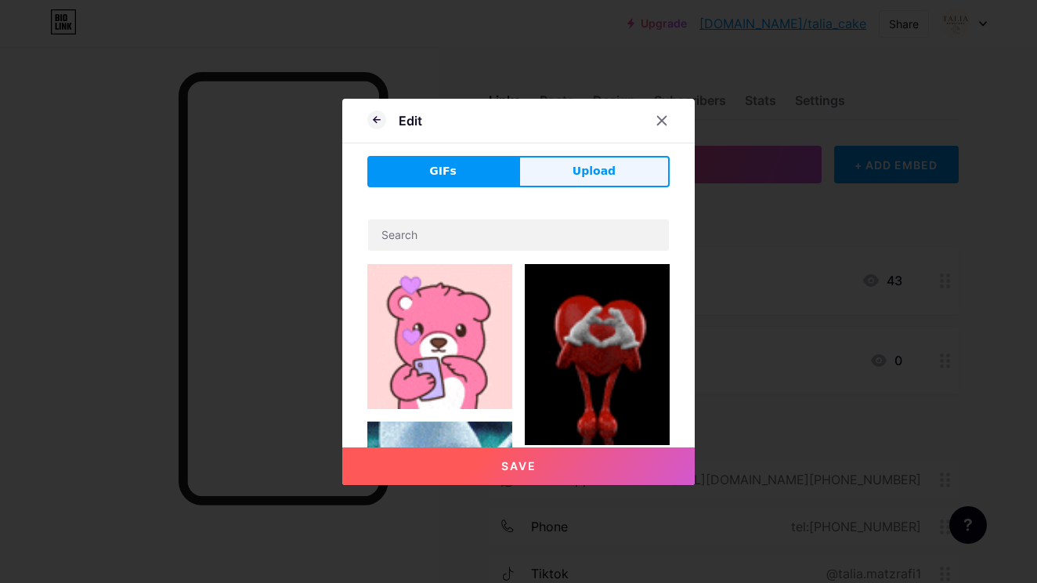
click at [557, 164] on button "Upload" at bounding box center [593, 171] width 151 height 31
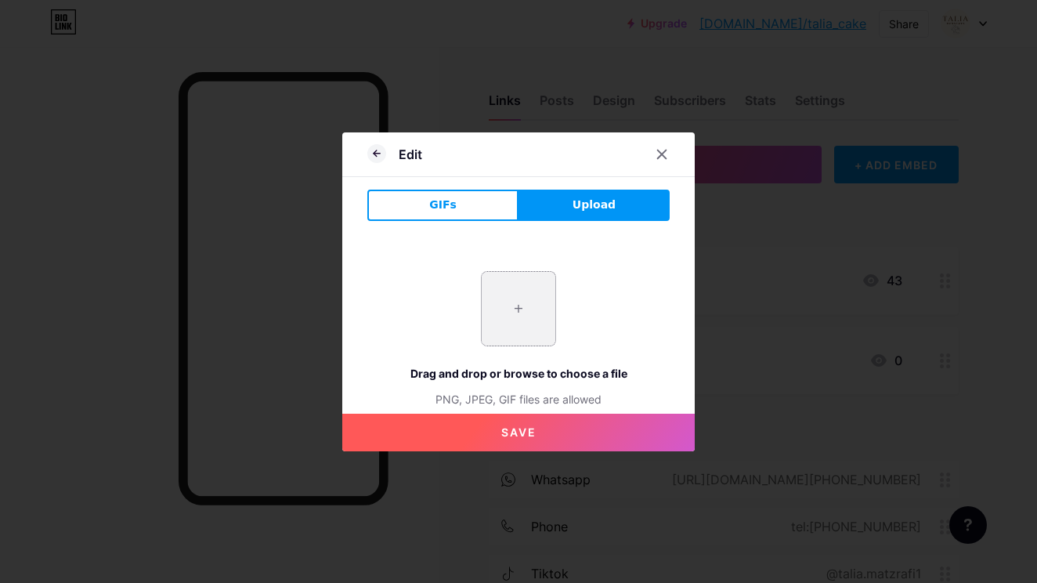
click at [512, 333] on input "file" at bounding box center [519, 309] width 74 height 74
type input "C:\fakepath\IMG_3178.heic"
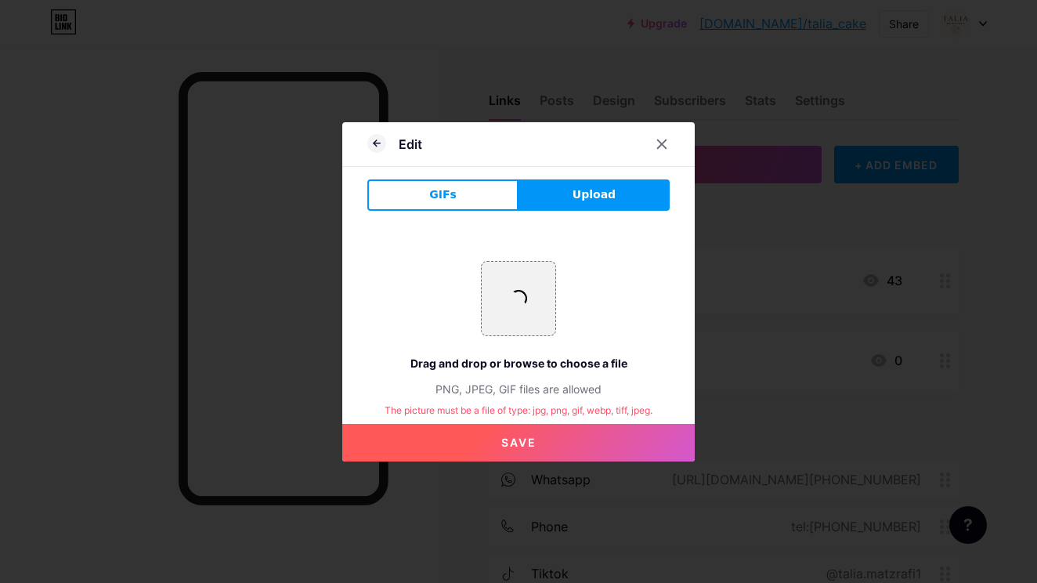
click at [536, 451] on button "Save" at bounding box center [518, 443] width 352 height 38
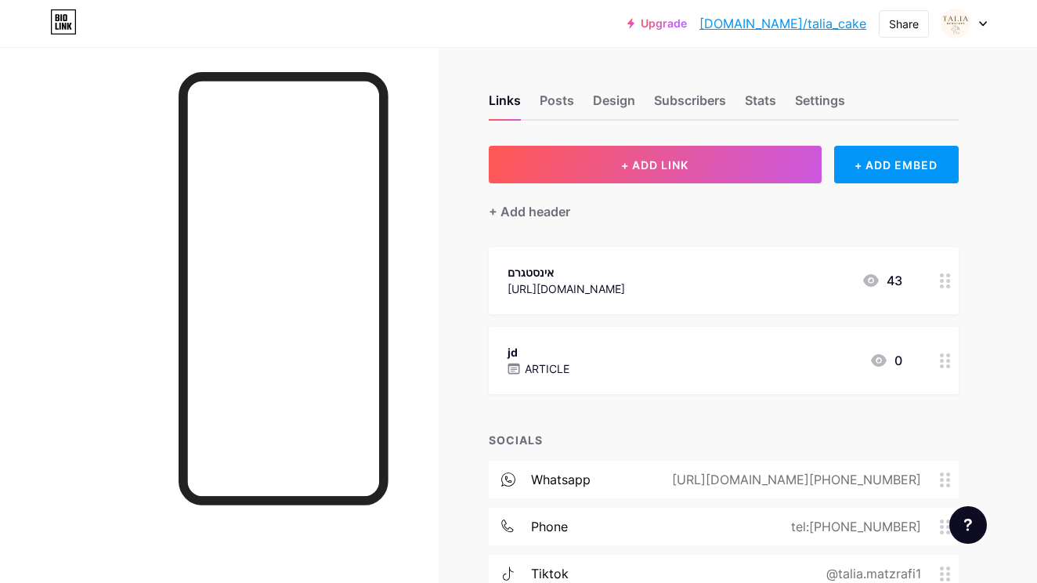
click at [547, 367] on p "ARTICLE" at bounding box center [547, 368] width 45 height 16
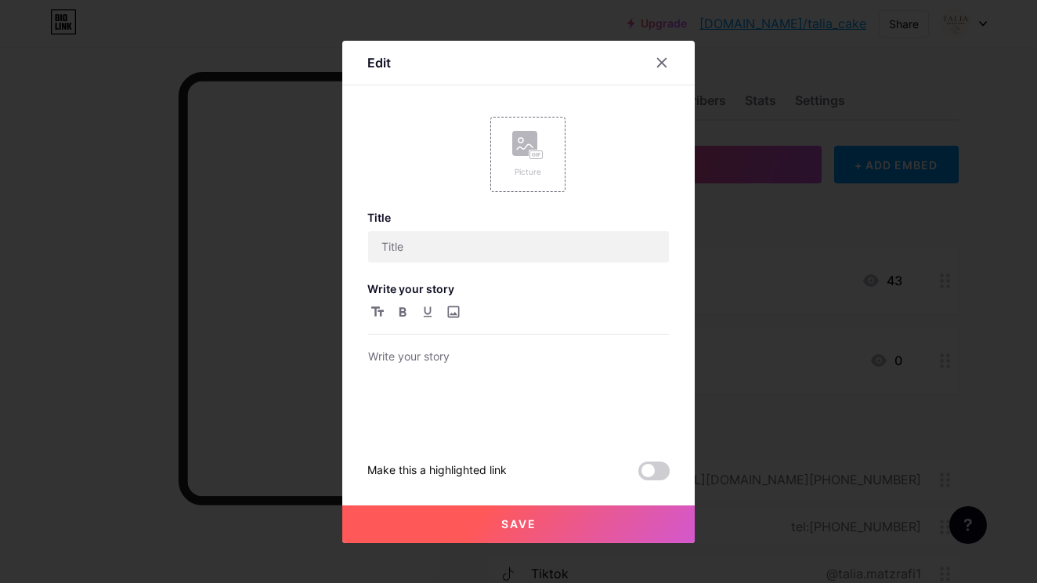
type input "jd"
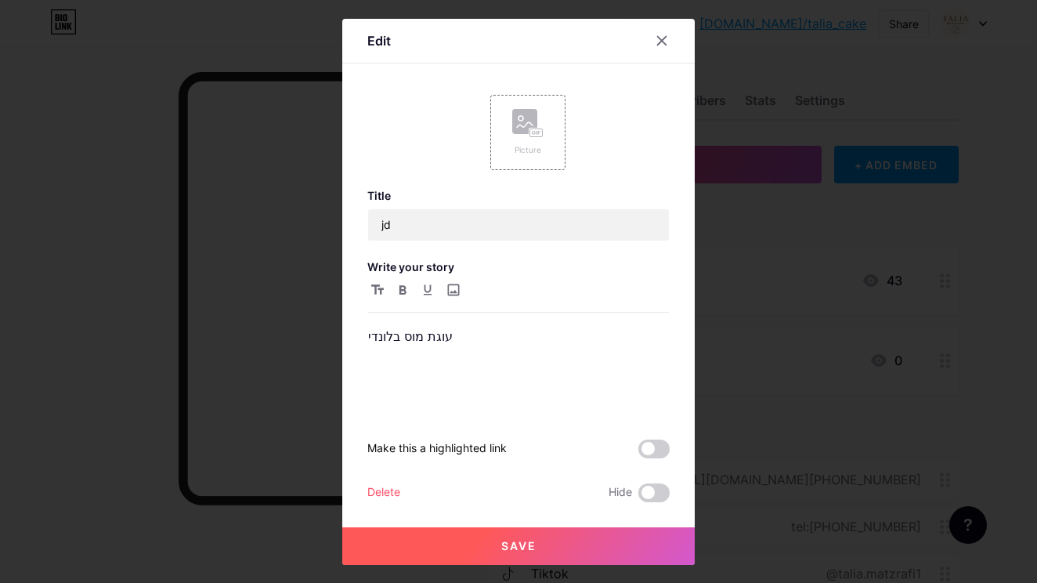
click at [458, 280] on div "עוגת מוס בלונדי" at bounding box center [518, 347] width 302 height 135
click at [457, 282] on input "file" at bounding box center [452, 289] width 19 height 19
type input "C:\fakepath\IMG_3178.heic"
click at [533, 542] on span "Save" at bounding box center [518, 545] width 35 height 13
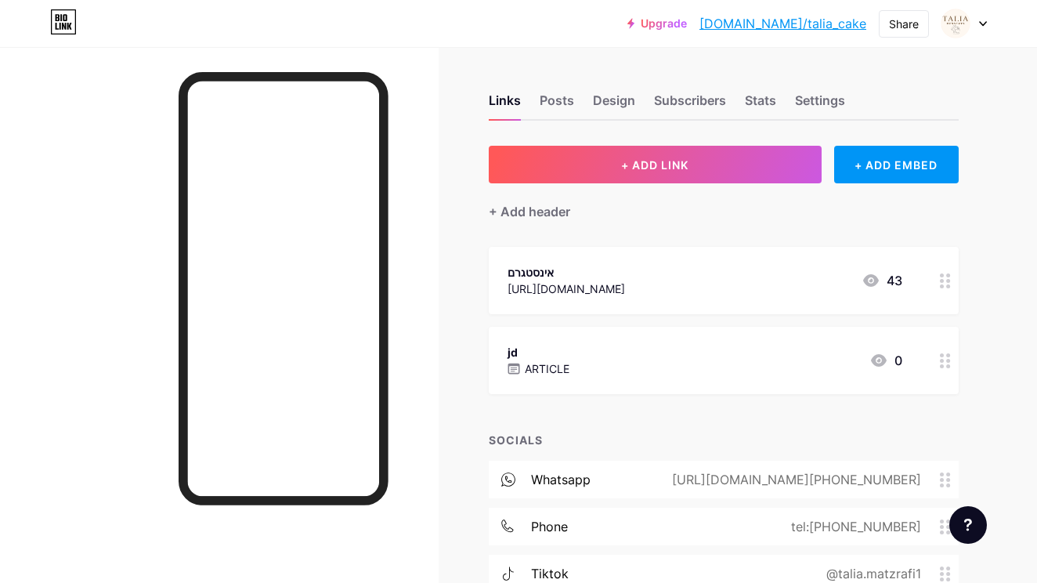
click at [941, 353] on circle at bounding box center [942, 355] width 4 height 4
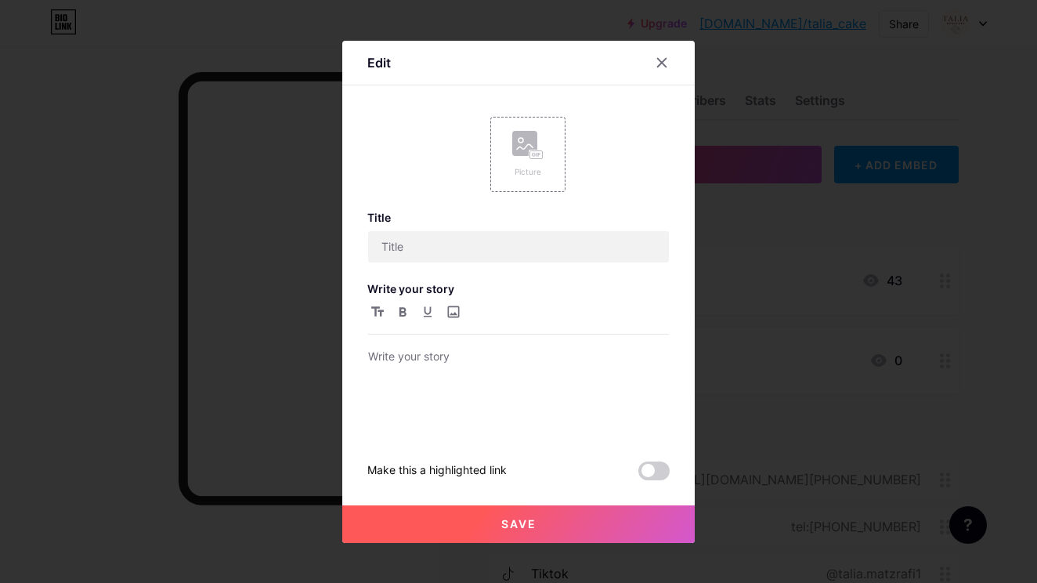
type input "jd"
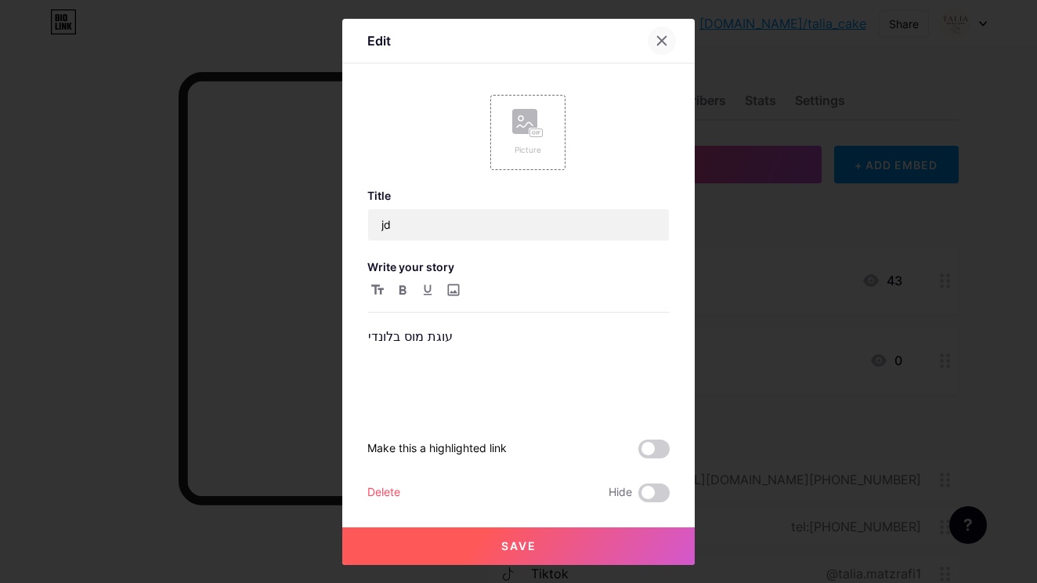
click at [663, 34] on div at bounding box center [662, 41] width 28 height 28
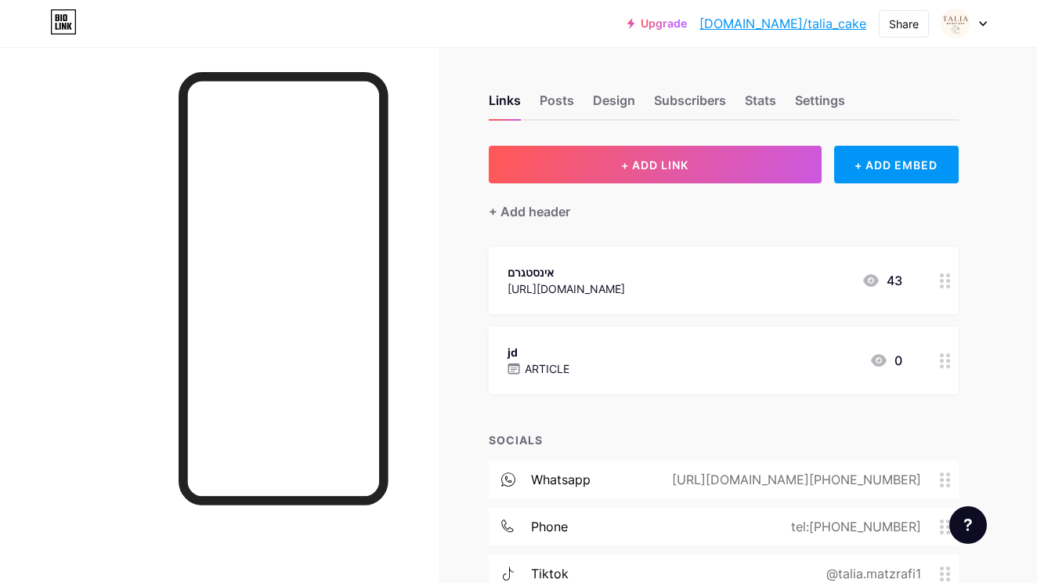
click at [987, 23] on div "Upgrade [DOMAIN_NAME]/talia_... [DOMAIN_NAME]/talia_cake Share Switch accounts …" at bounding box center [518, 23] width 1037 height 28
click at [923, 25] on div "Share" at bounding box center [904, 23] width 50 height 27
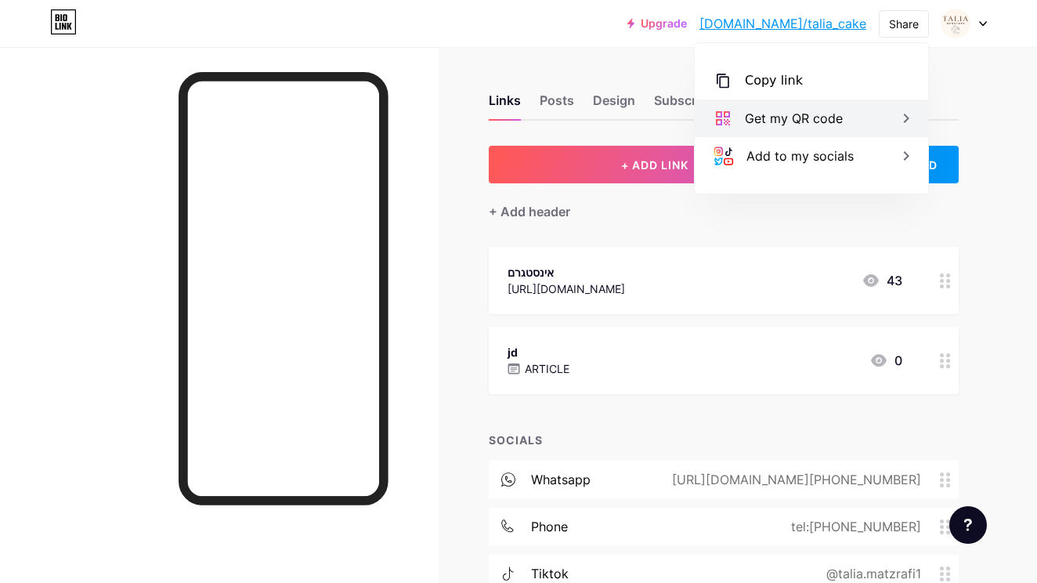
click at [883, 116] on div "Get my QR code" at bounding box center [811, 118] width 233 height 38
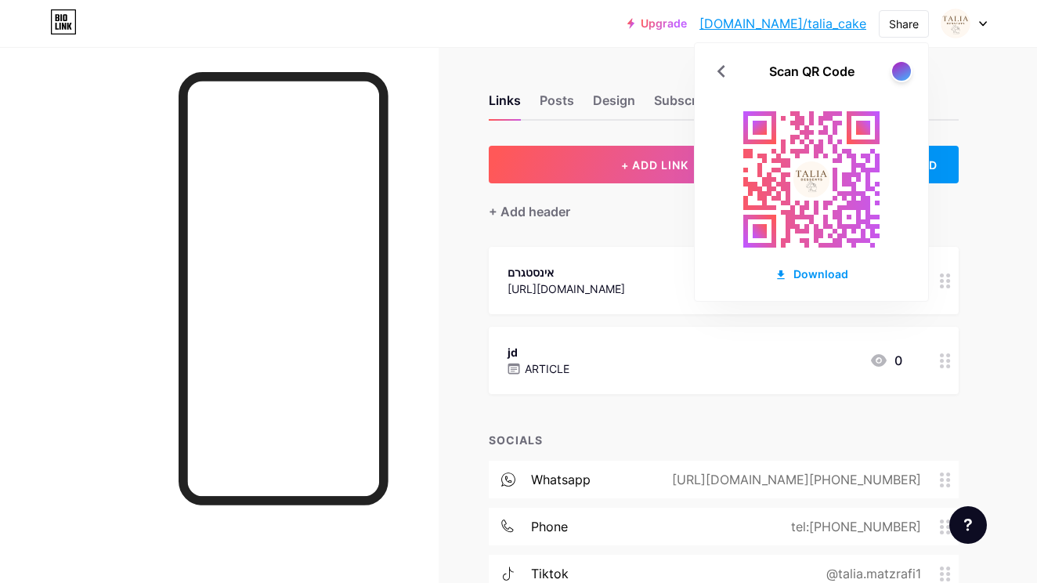
click at [859, 387] on div "jd ARTICLE 0" at bounding box center [724, 360] width 470 height 67
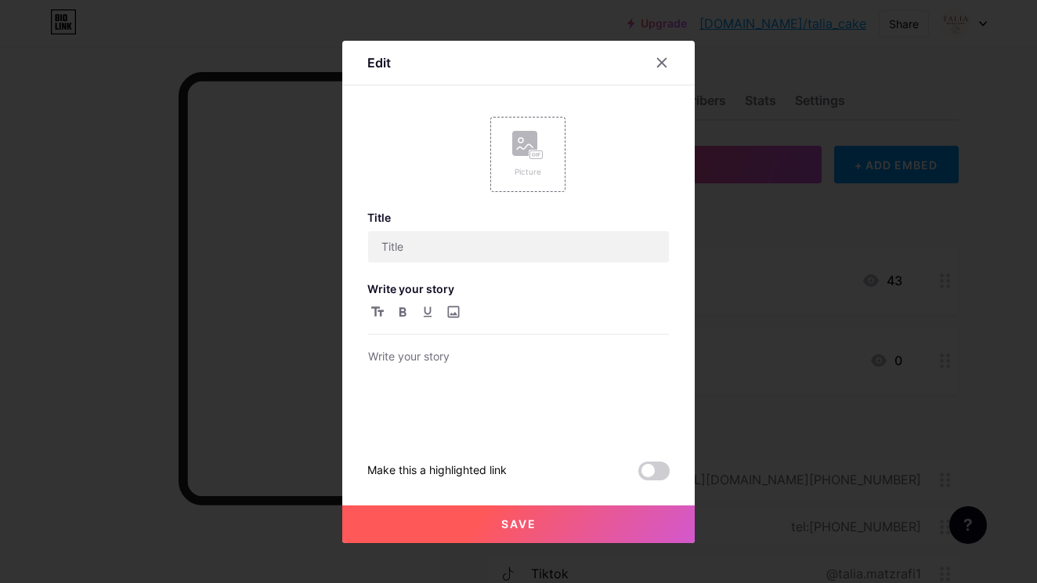
type input "jd"
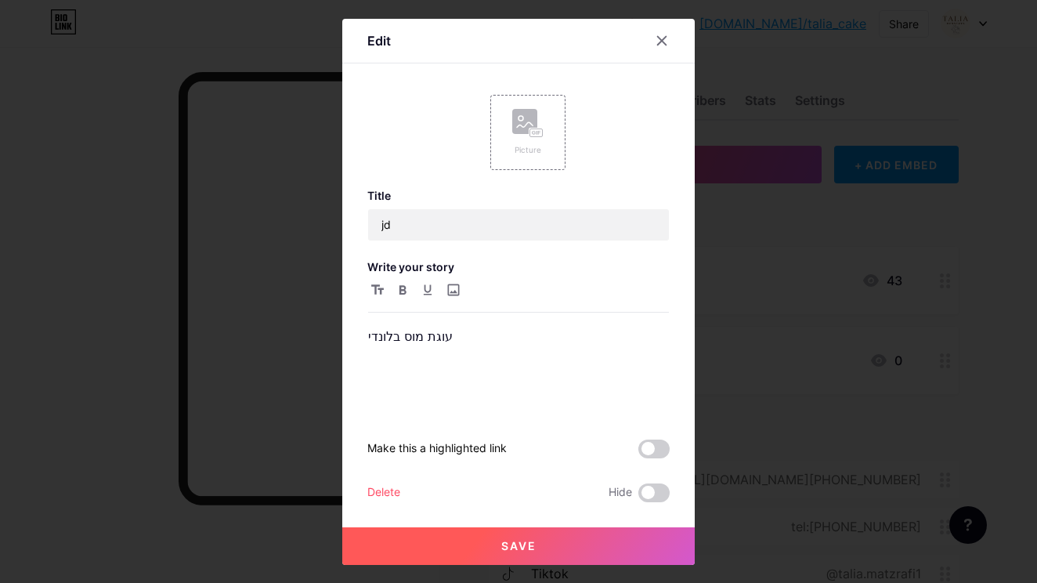
click at [380, 493] on div "Delete" at bounding box center [383, 492] width 33 height 19
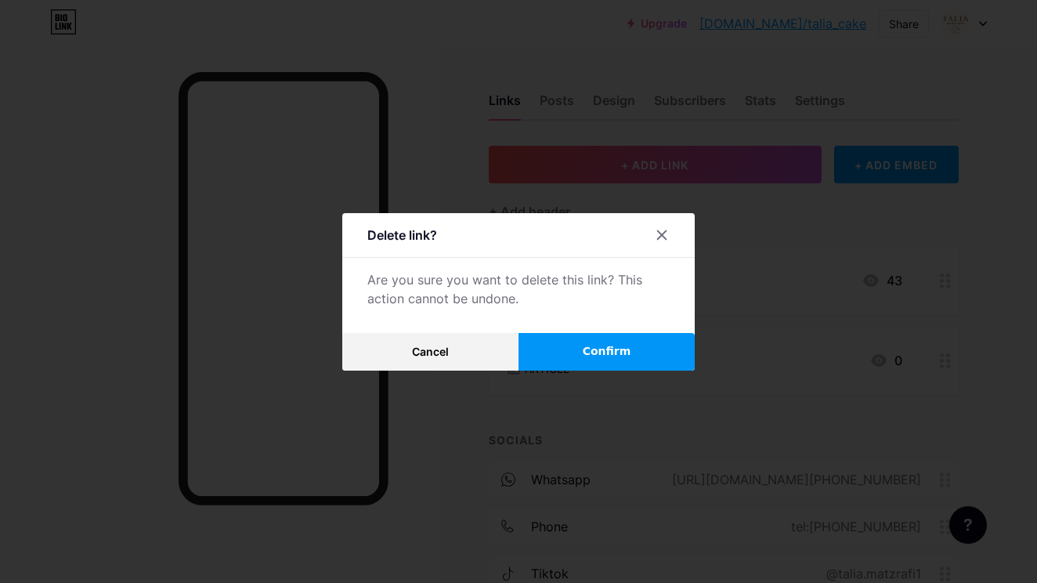
click at [578, 354] on button "Confirm" at bounding box center [606, 352] width 176 height 38
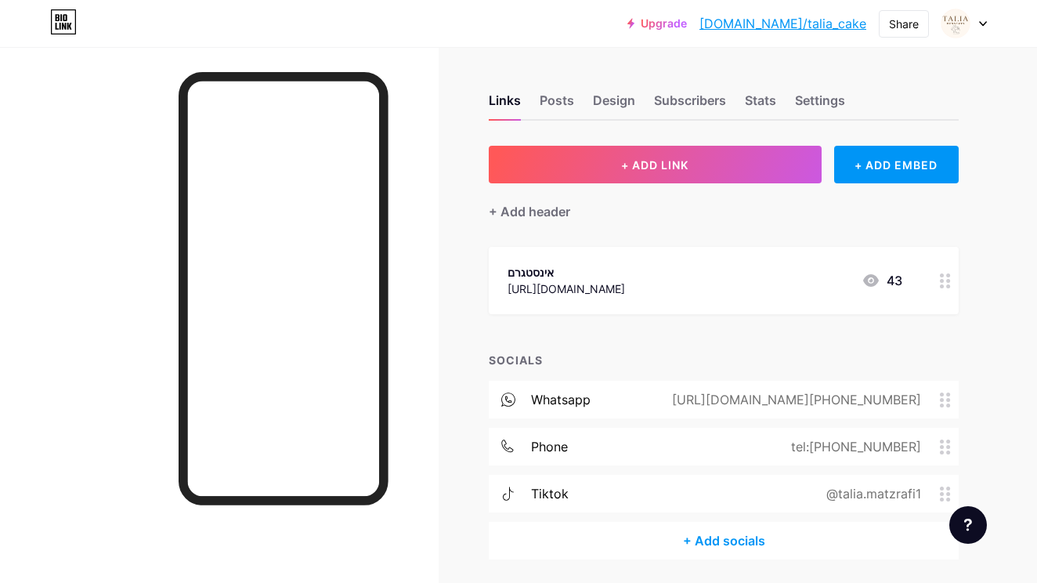
click at [590, 347] on div "+ ADD LINK + ADD EMBED + Add header אינסטגרם [URL][DOMAIN_NAME] 43 SOCIALS what…" at bounding box center [724, 353] width 470 height 414
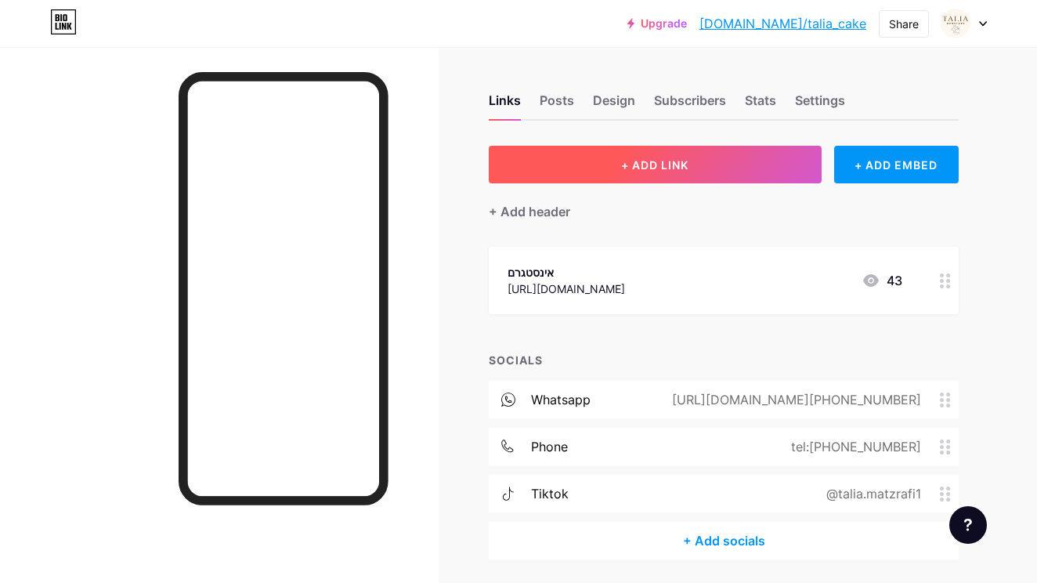
click at [680, 171] on span "+ ADD LINK" at bounding box center [654, 164] width 67 height 13
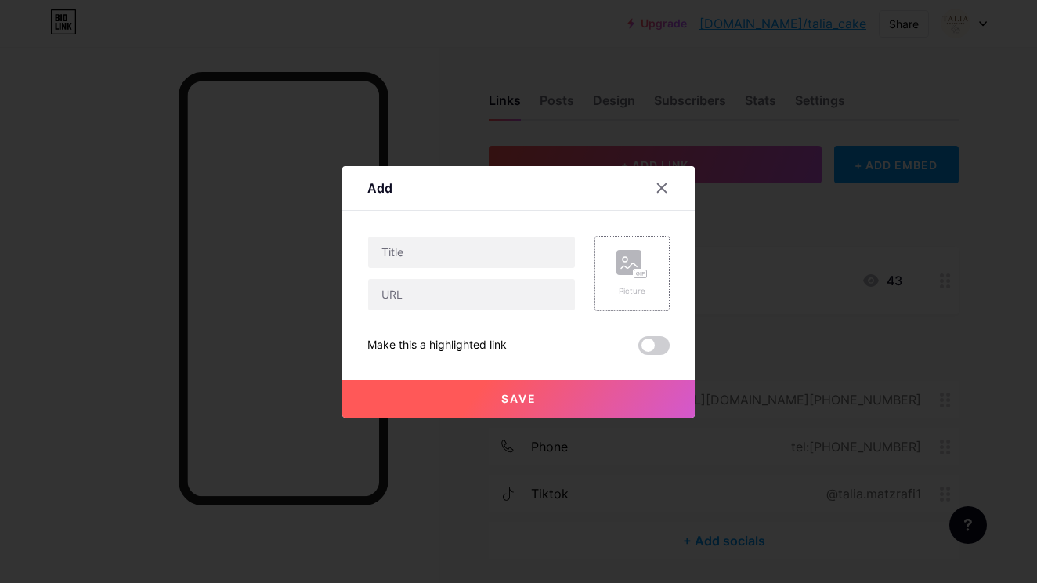
click at [641, 257] on rect at bounding box center [628, 262] width 25 height 25
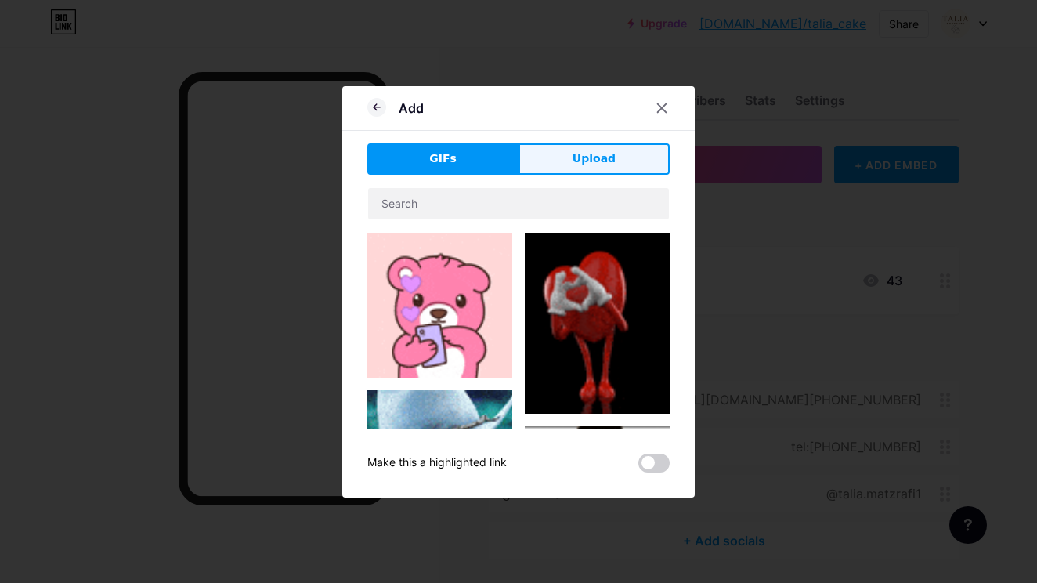
click at [589, 162] on span "Upload" at bounding box center [594, 158] width 43 height 16
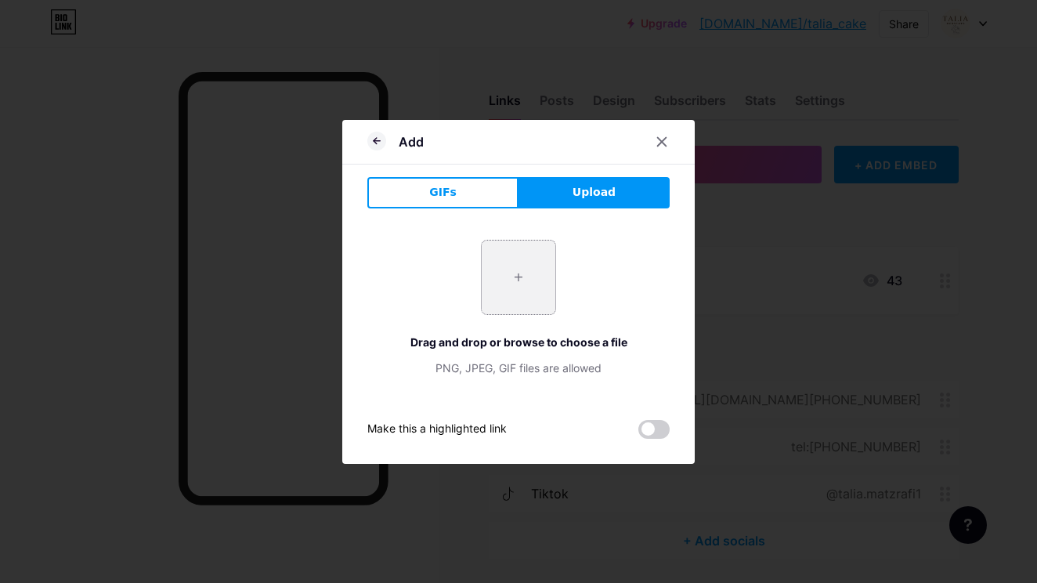
click at [548, 265] on input "file" at bounding box center [519, 277] width 74 height 74
type input "C:\fakepath\IMG_3178.heic"
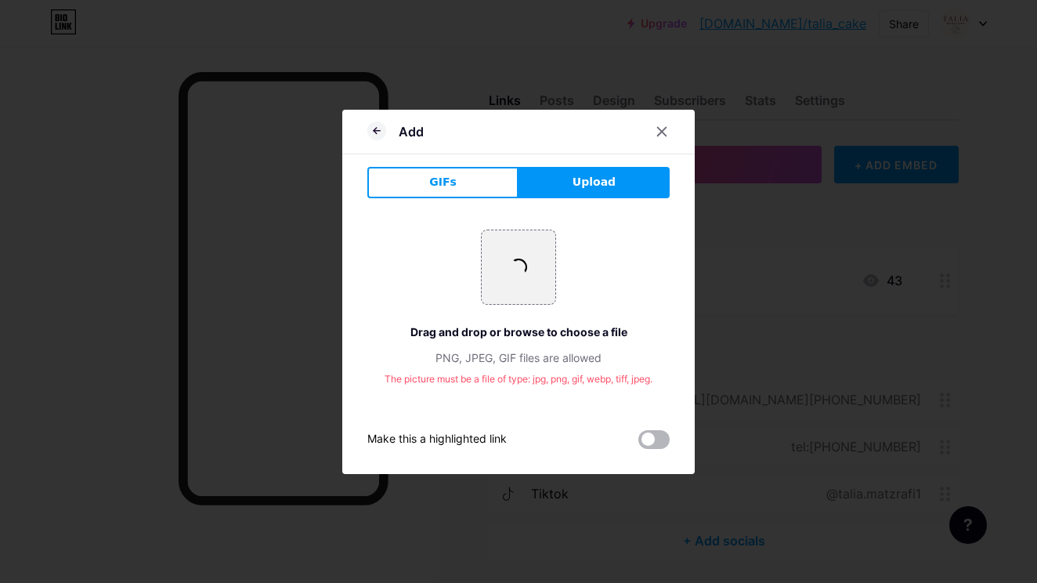
click at [649, 436] on span at bounding box center [653, 439] width 31 height 19
click at [638, 443] on input "checkbox" at bounding box center [638, 443] width 0 height 0
click at [652, 440] on span at bounding box center [653, 439] width 31 height 19
click at [638, 443] on input "checkbox" at bounding box center [638, 443] width 0 height 0
click at [669, 131] on div at bounding box center [662, 131] width 28 height 28
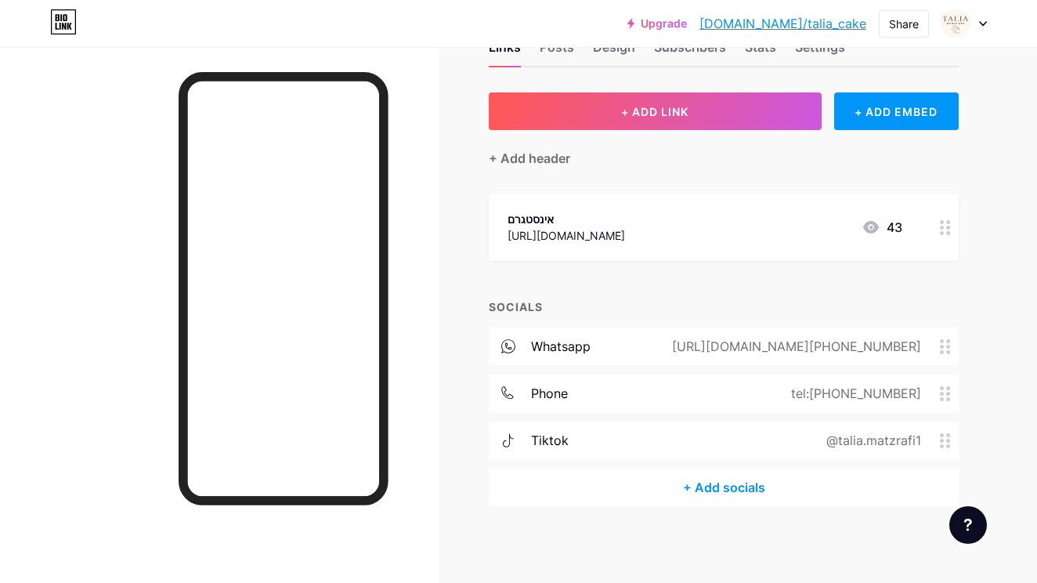
scroll to position [52, 0]
click at [663, 478] on div "+ Add socials" at bounding box center [724, 488] width 470 height 38
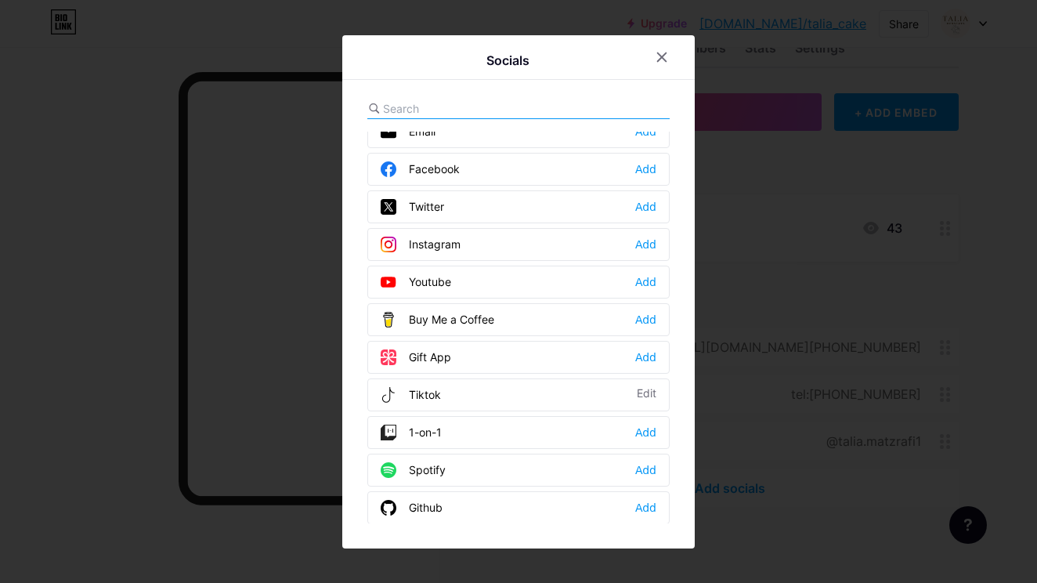
scroll to position [0, 0]
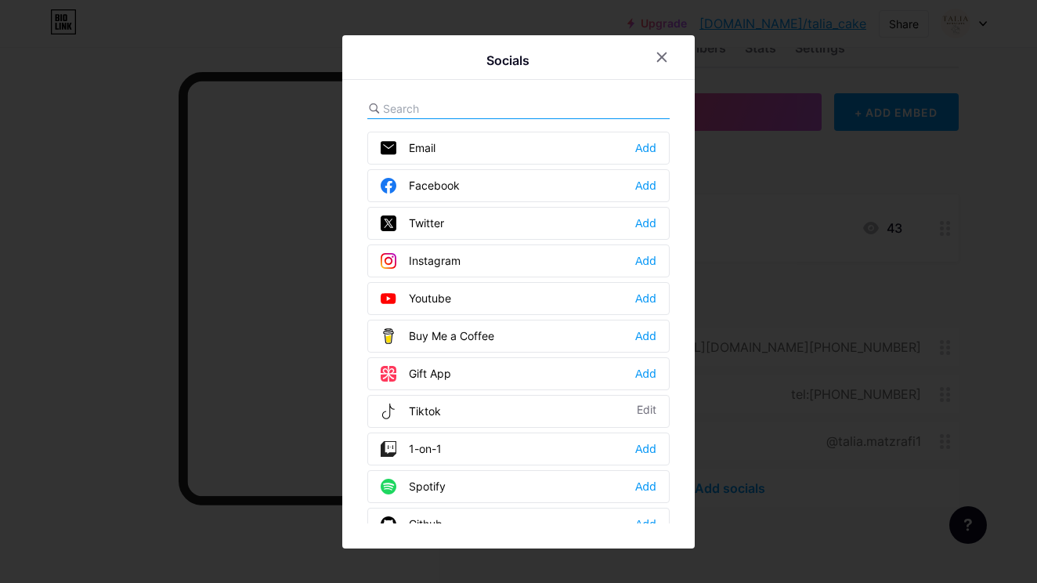
click at [535, 107] on input "text" at bounding box center [469, 108] width 173 height 16
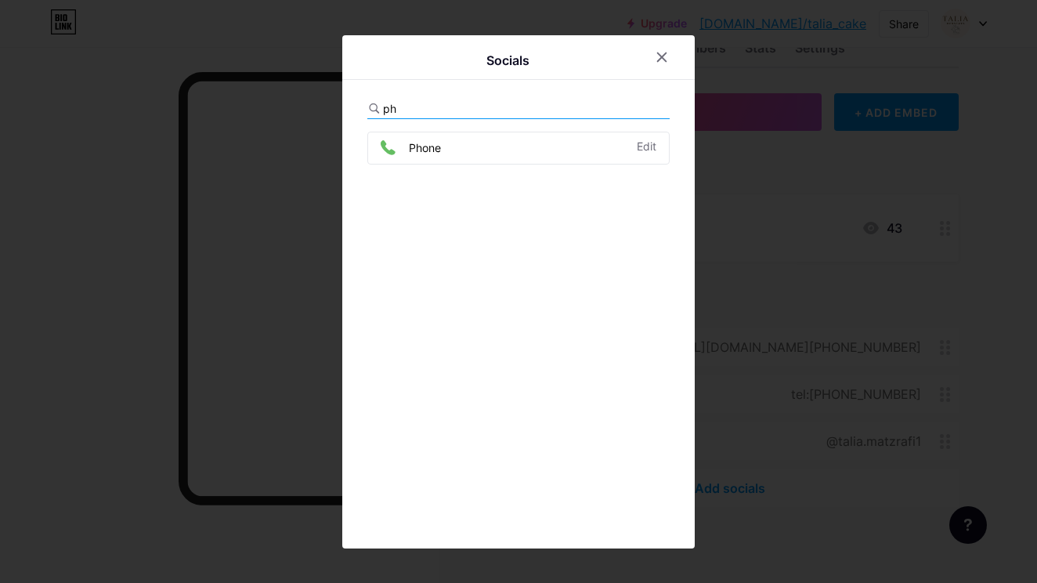
type input "p"
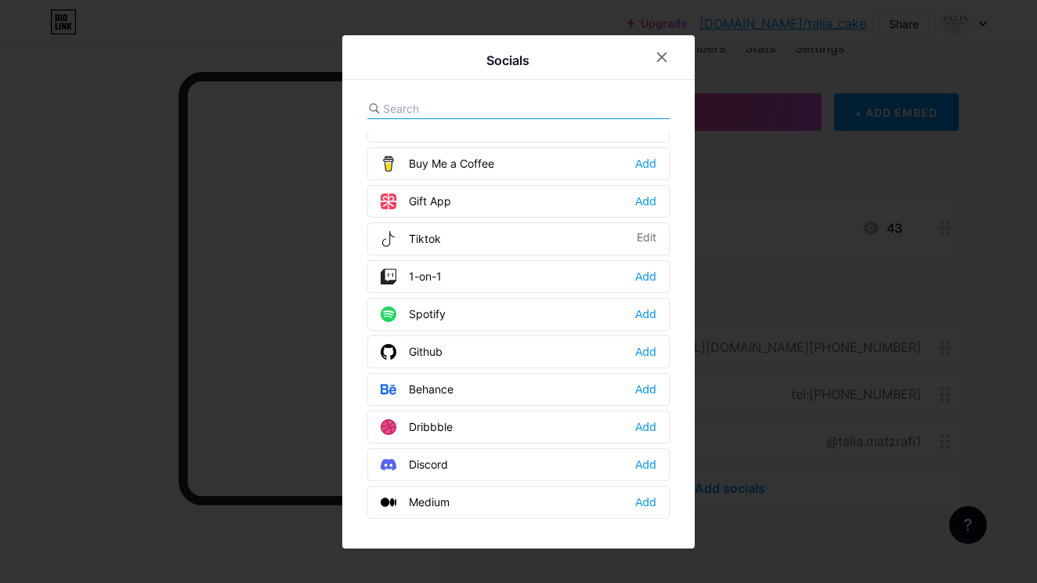
scroll to position [206, 0]
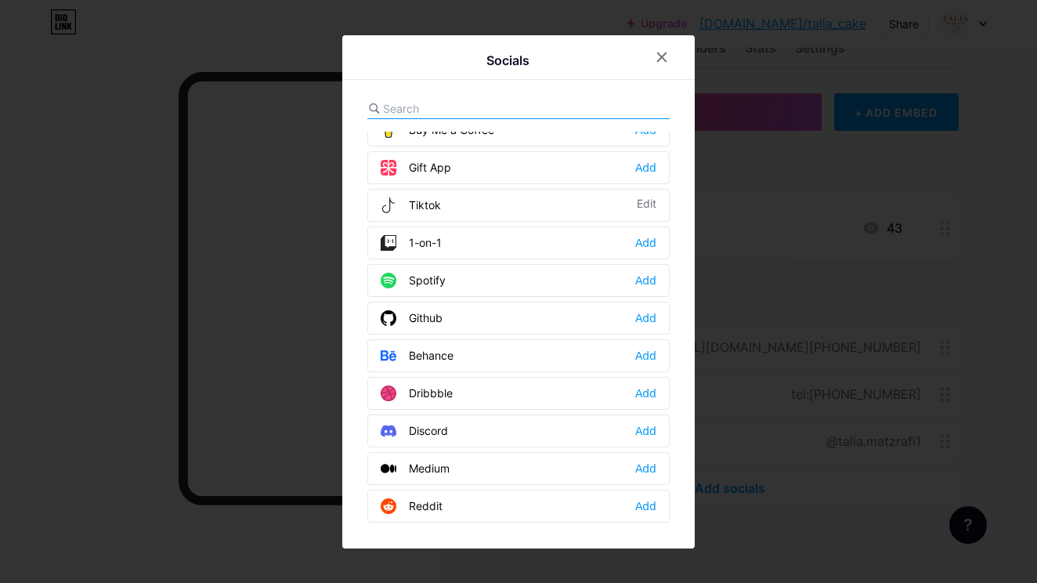
click at [472, 249] on div "1-on-1 Add" at bounding box center [518, 242] width 302 height 33
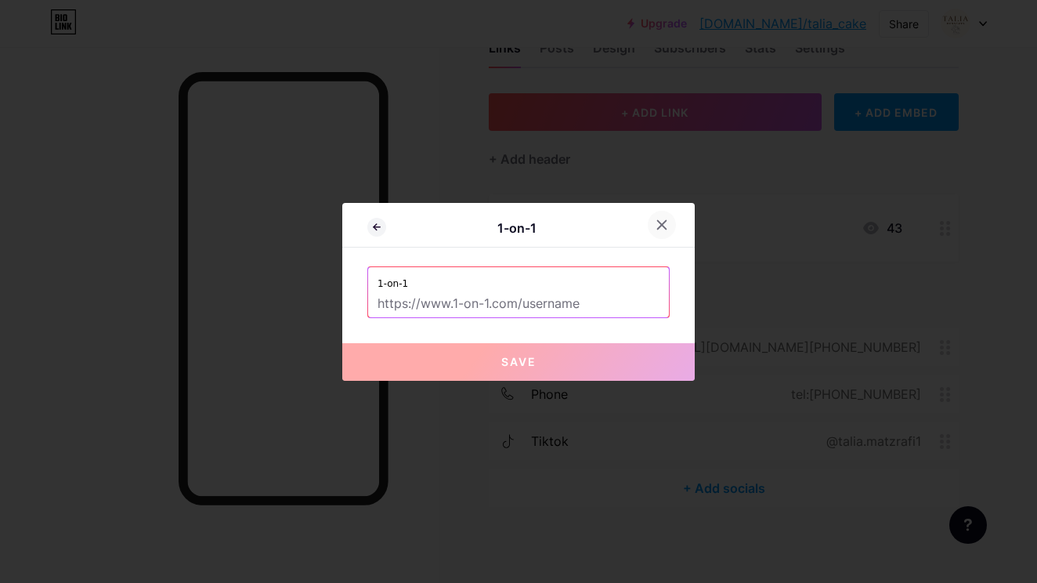
click at [662, 227] on icon at bounding box center [662, 225] width 13 height 13
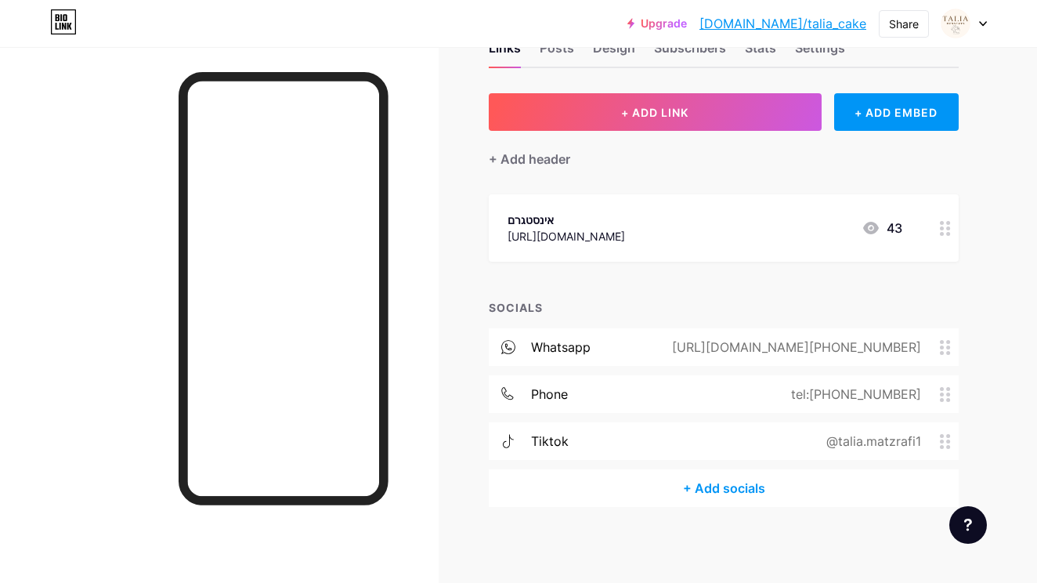
click at [673, 484] on div "+ Add socials" at bounding box center [724, 488] width 470 height 38
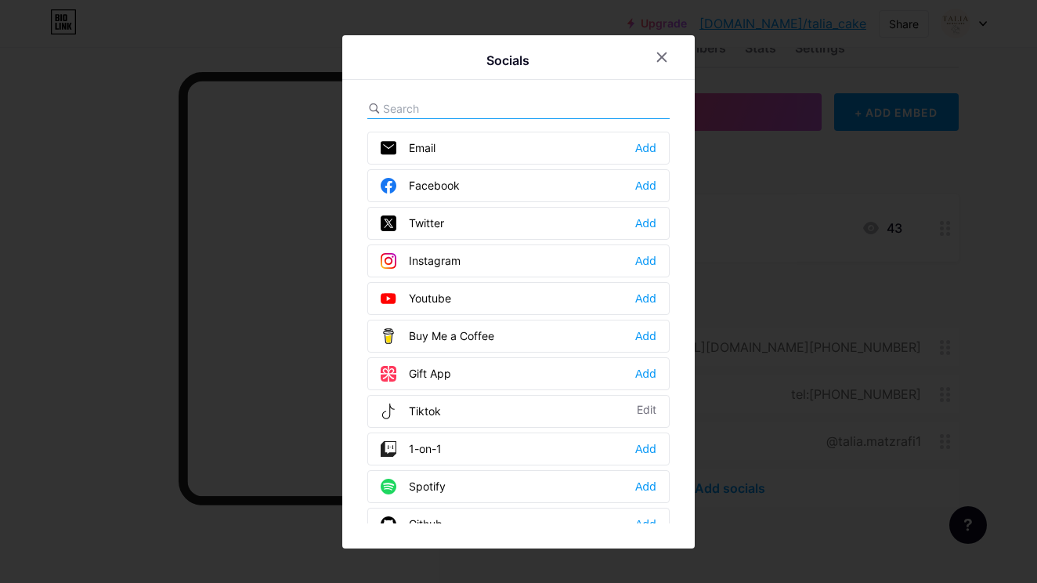
scroll to position [0, 0]
click at [664, 53] on icon at bounding box center [662, 57] width 13 height 13
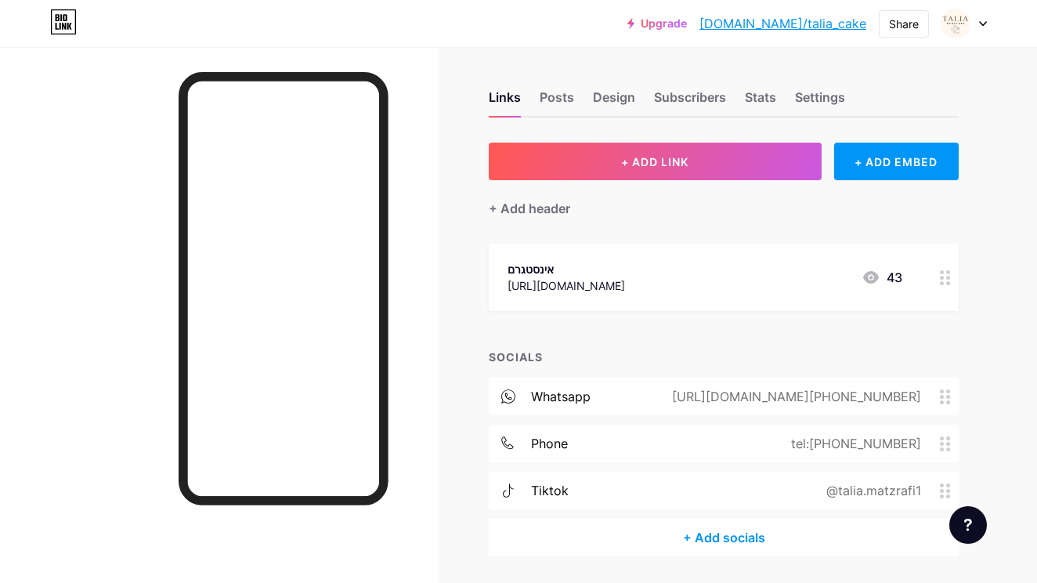
scroll to position [6, 0]
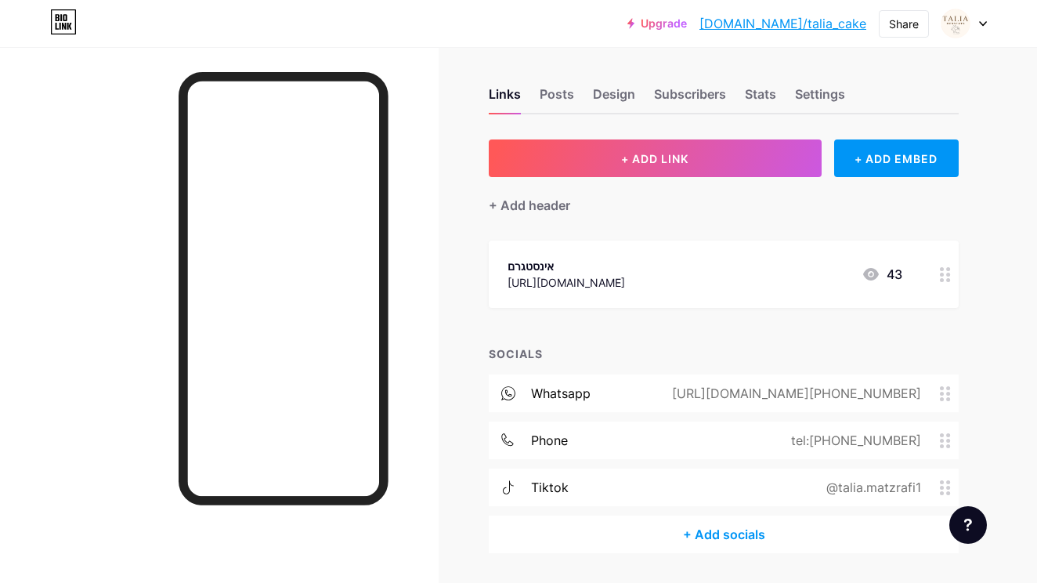
click at [960, 529] on div at bounding box center [968, 525] width 38 height 38
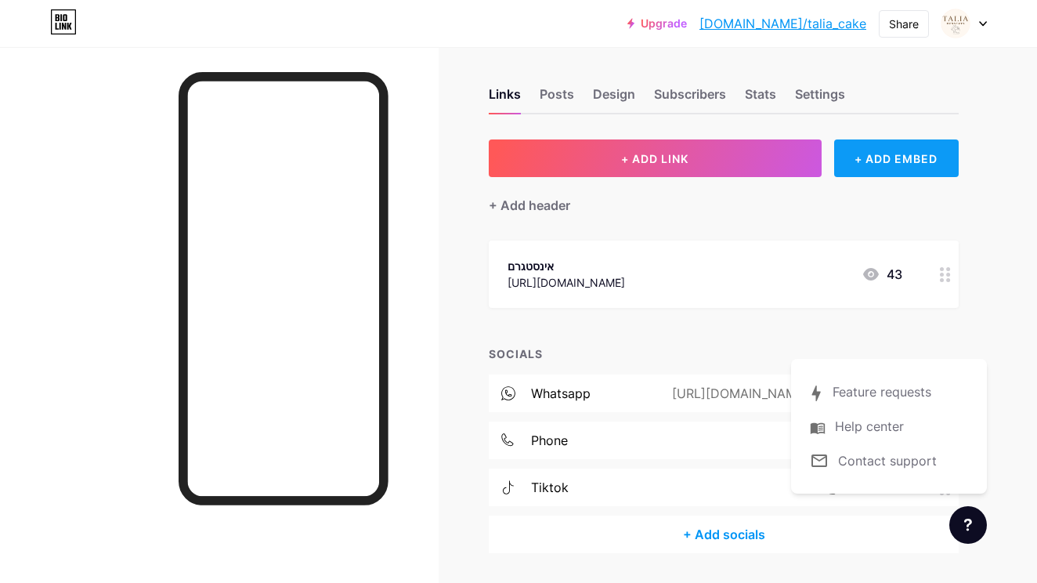
click at [903, 161] on div "+ ADD EMBED" at bounding box center [896, 158] width 125 height 38
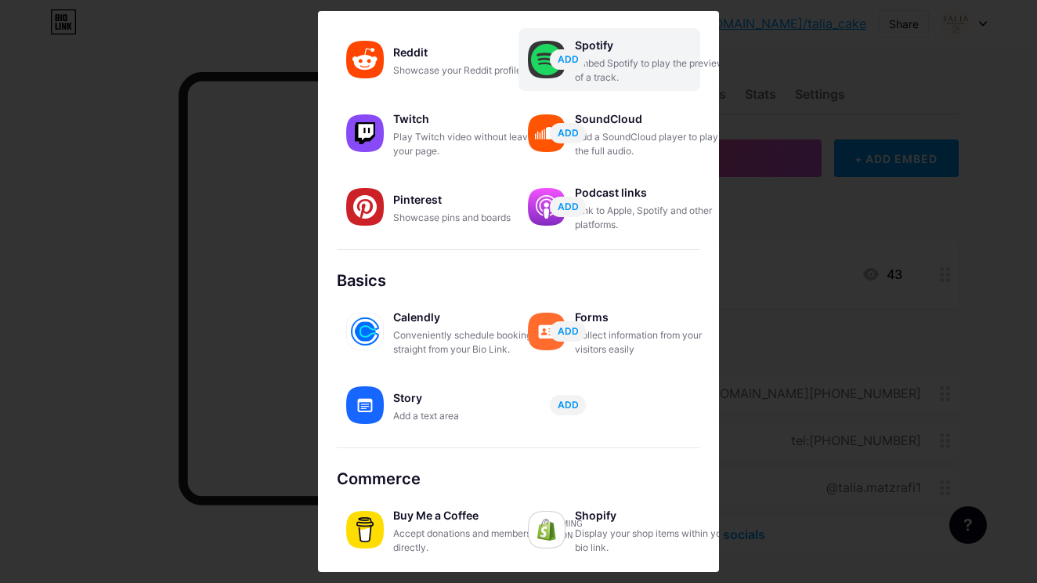
scroll to position [237, 0]
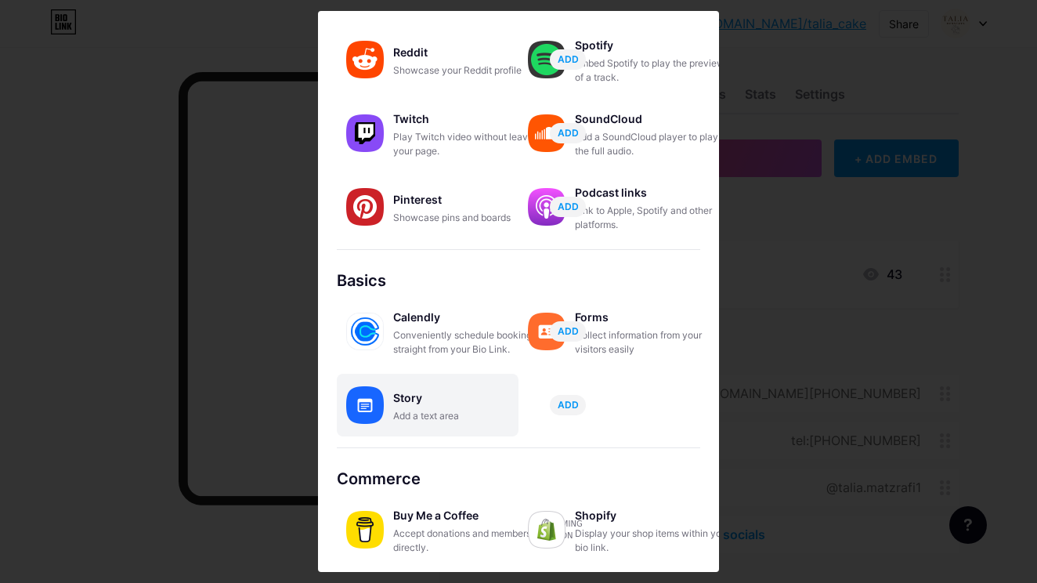
click at [467, 412] on div "Add a text area" at bounding box center [471, 416] width 157 height 14
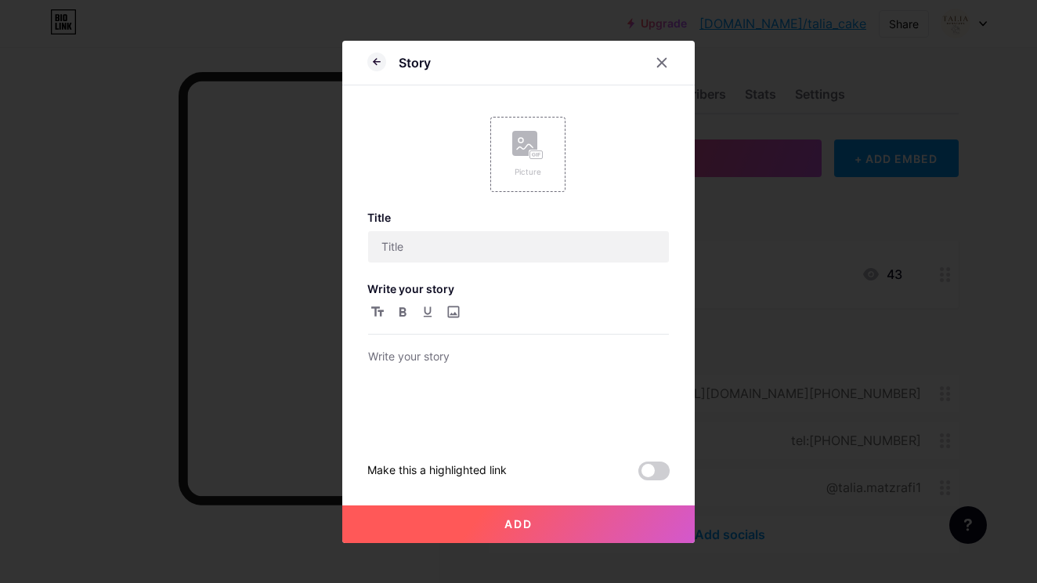
scroll to position [0, 0]
click at [538, 154] on icon at bounding box center [539, 155] width 2 height 4
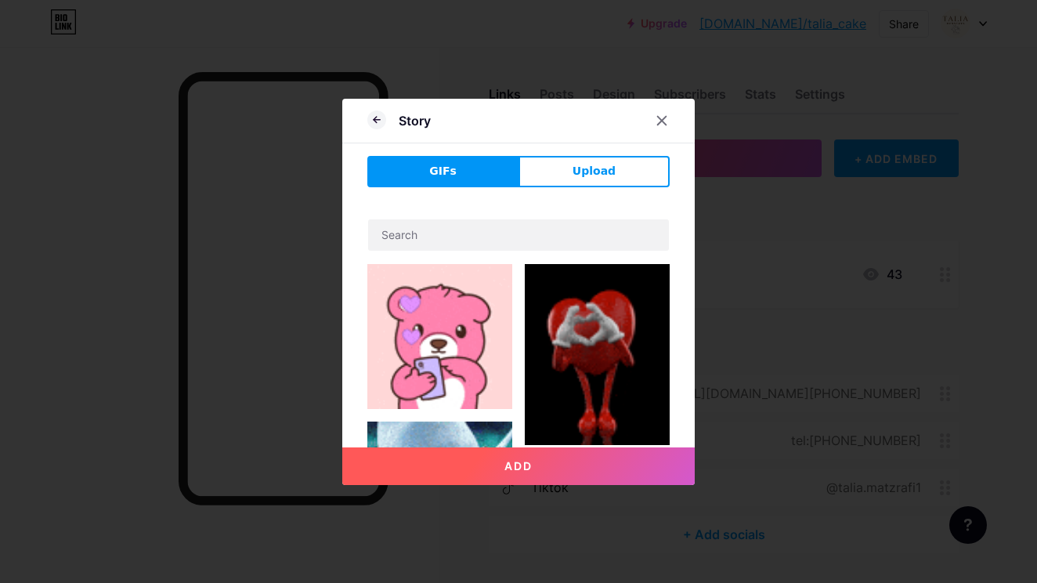
click at [573, 165] on button "Upload" at bounding box center [593, 171] width 151 height 31
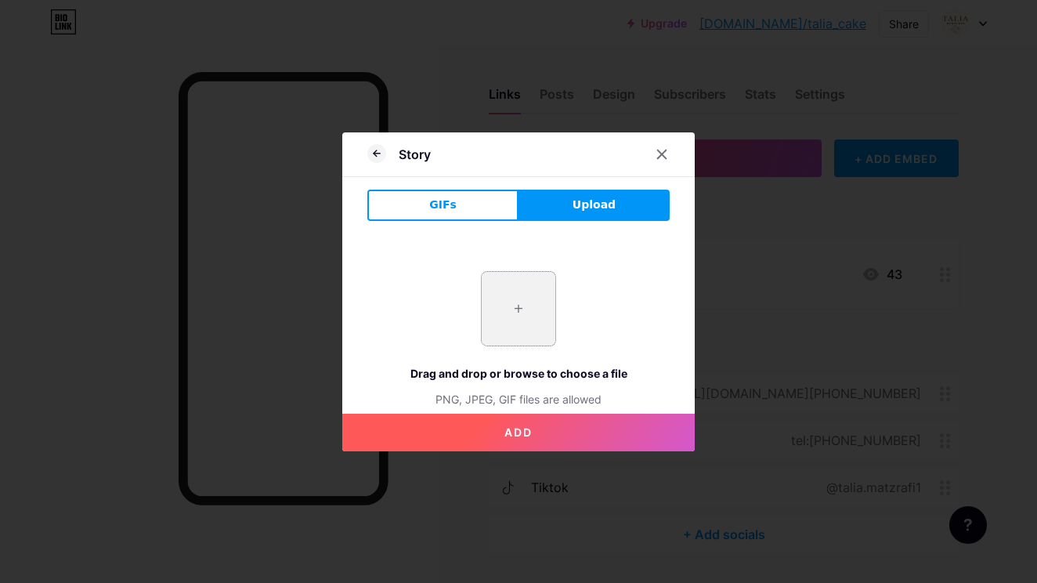
click at [547, 308] on input "file" at bounding box center [519, 309] width 74 height 74
type input "C:\fakepath\IMG_5570.heic"
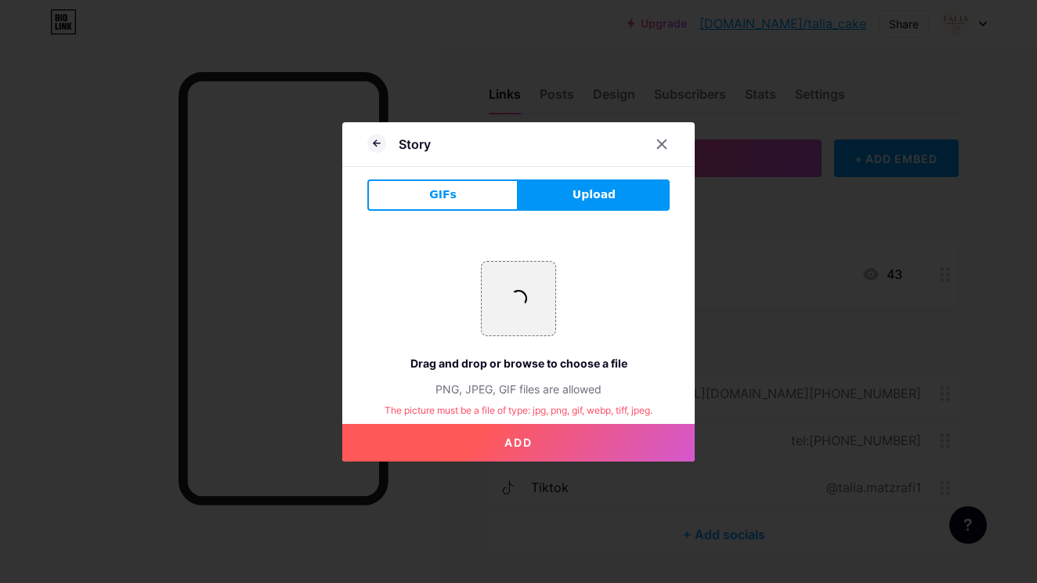
click at [573, 447] on button "Add" at bounding box center [518, 443] width 352 height 38
click at [545, 448] on button "Add" at bounding box center [518, 443] width 352 height 38
click at [515, 282] on input "file" at bounding box center [519, 299] width 74 height 74
click at [522, 454] on button "Add" at bounding box center [518, 443] width 352 height 38
click at [522, 448] on span "Add" at bounding box center [518, 441] width 28 height 13
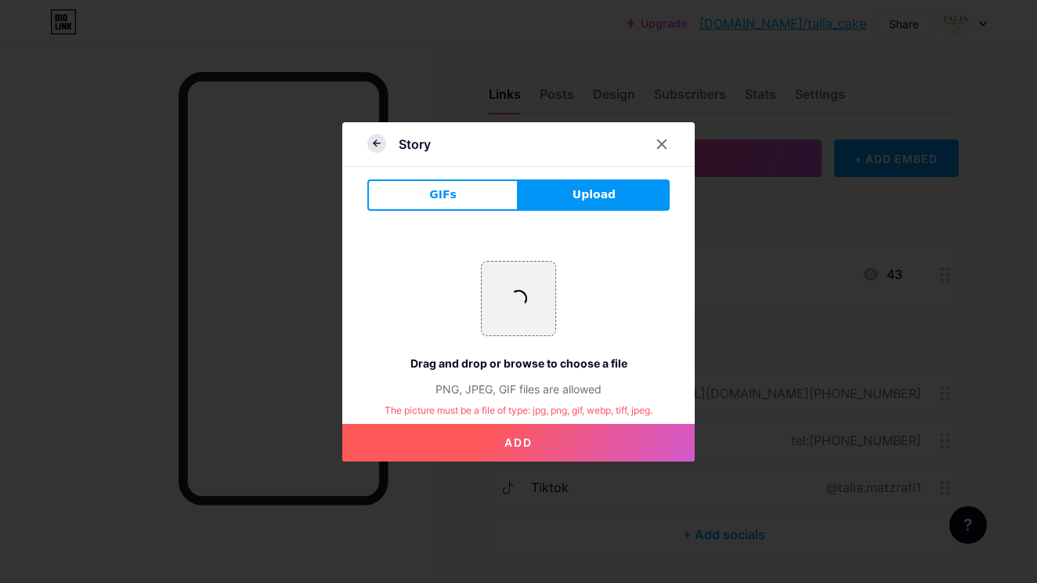
click at [385, 140] on icon at bounding box center [376, 143] width 19 height 19
